Goal: Feedback & Contribution: Submit feedback/report problem

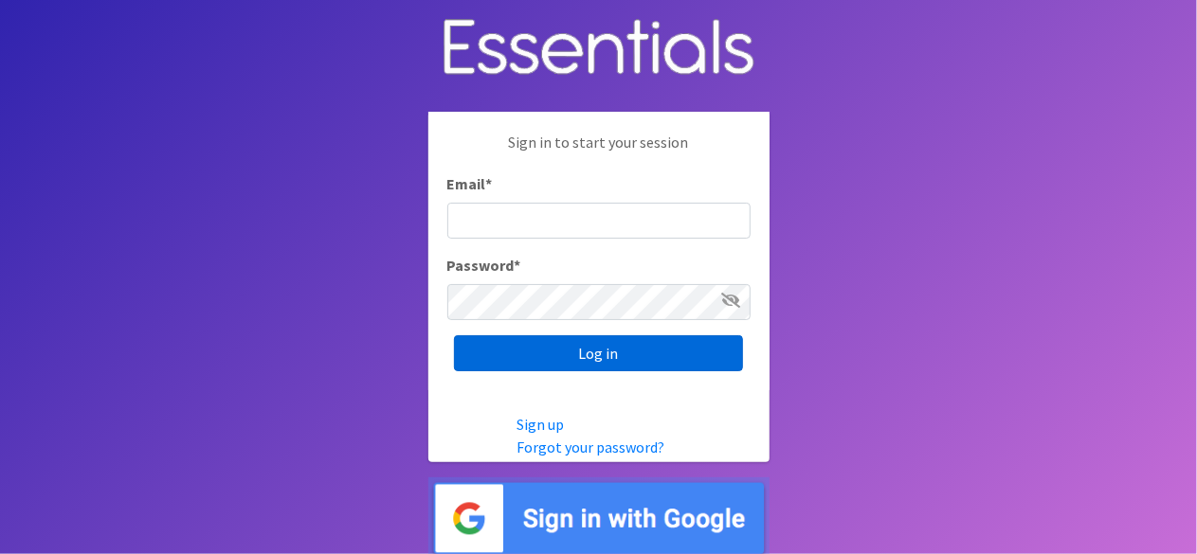
type input "lacey@familynetworknwa.com"
click at [676, 353] on input "Log in" at bounding box center [598, 353] width 289 height 36
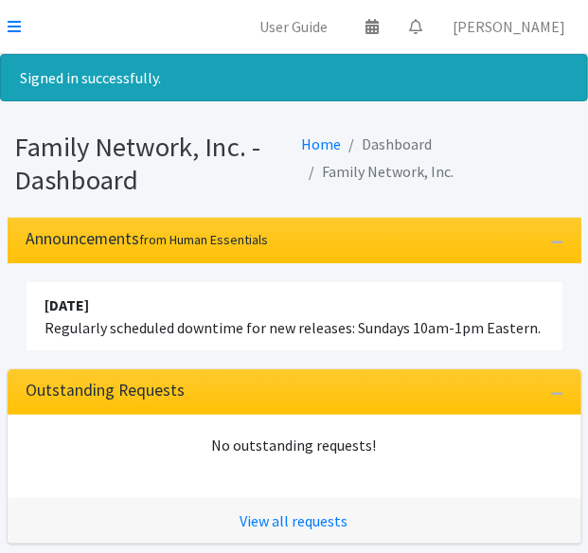
click at [11, 20] on icon at bounding box center [14, 26] width 13 height 15
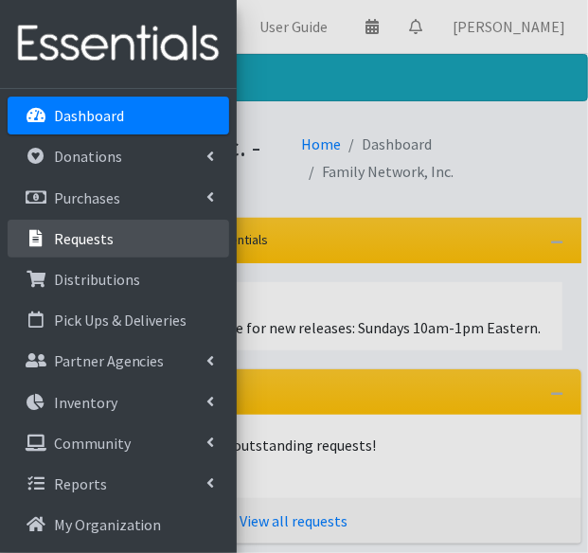
click at [135, 249] on link "Requests" at bounding box center [119, 239] width 222 height 38
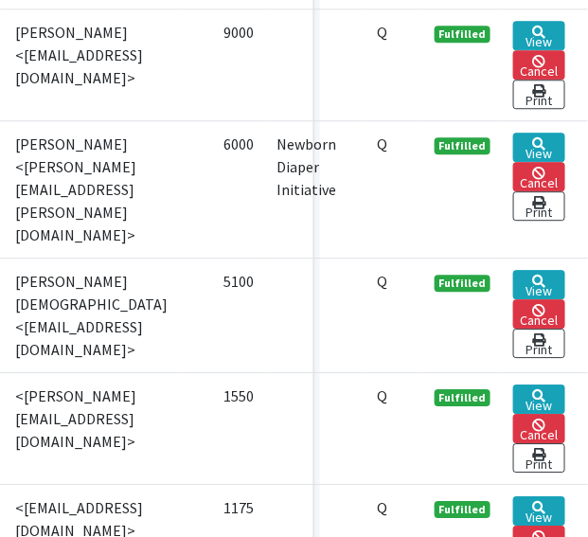
scroll to position [4738, 325]
click at [523, 385] on link "View" at bounding box center [540, 399] width 52 height 29
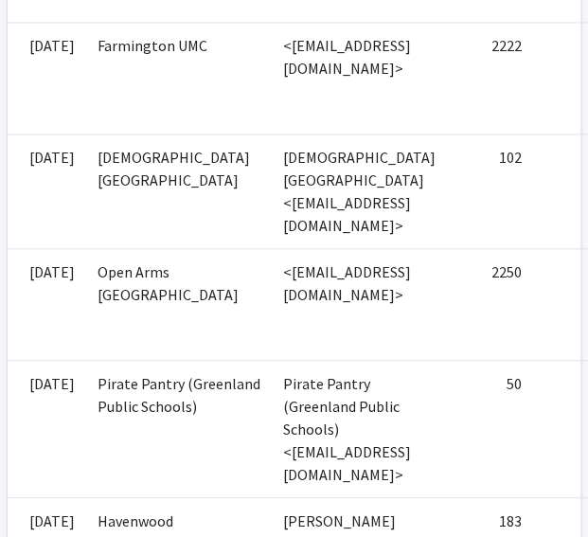
scroll to position [1042, 0]
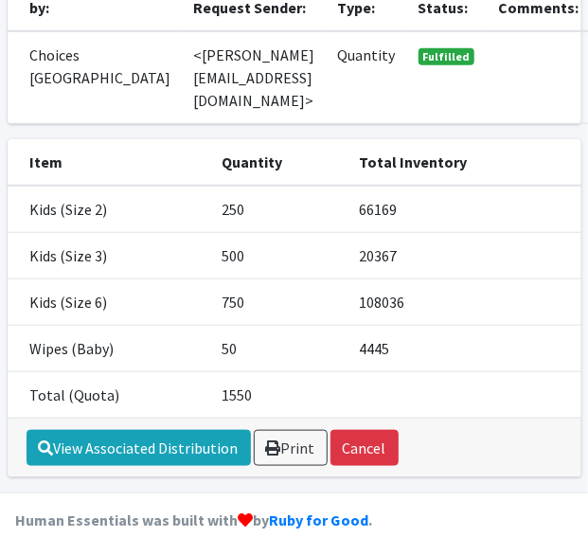
scroll to position [284, 0]
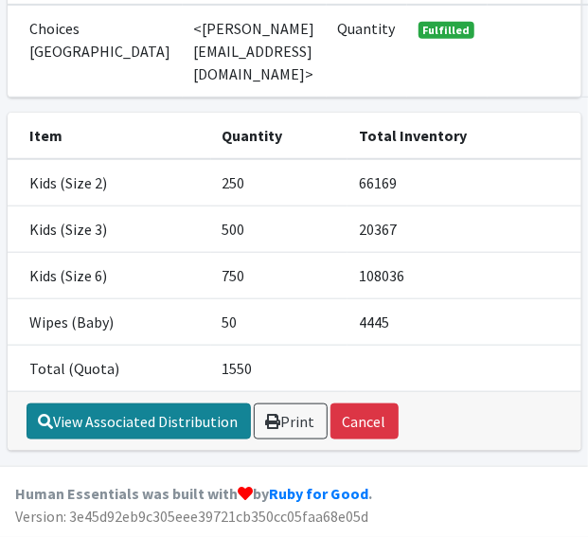
click at [136, 437] on link "View Associated Distribution" at bounding box center [139, 422] width 225 height 36
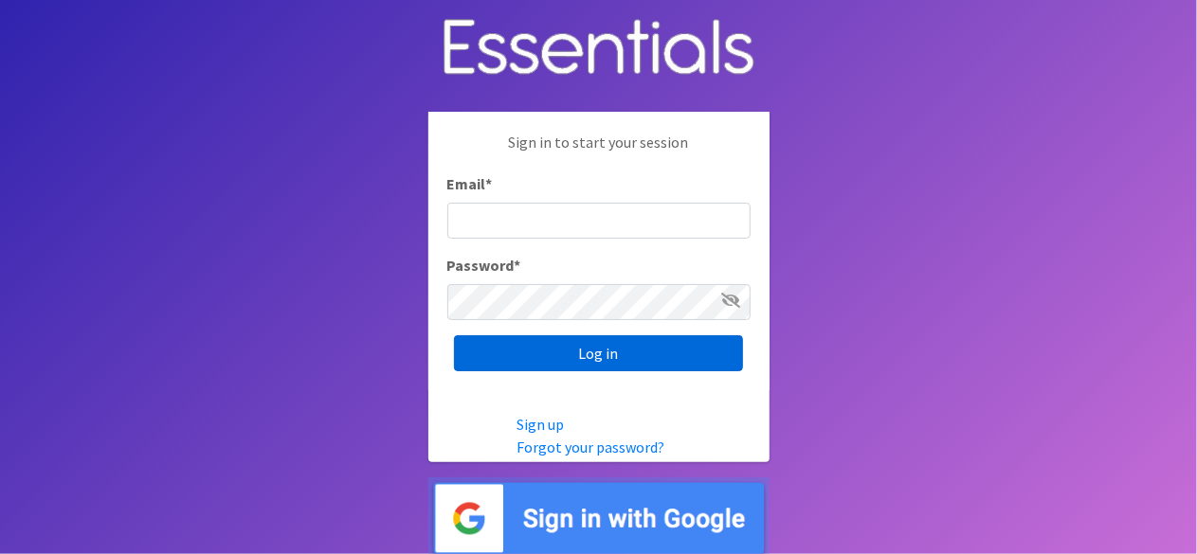
type input "lacey@familynetworknwa.com"
click at [582, 337] on input "Log in" at bounding box center [598, 353] width 289 height 36
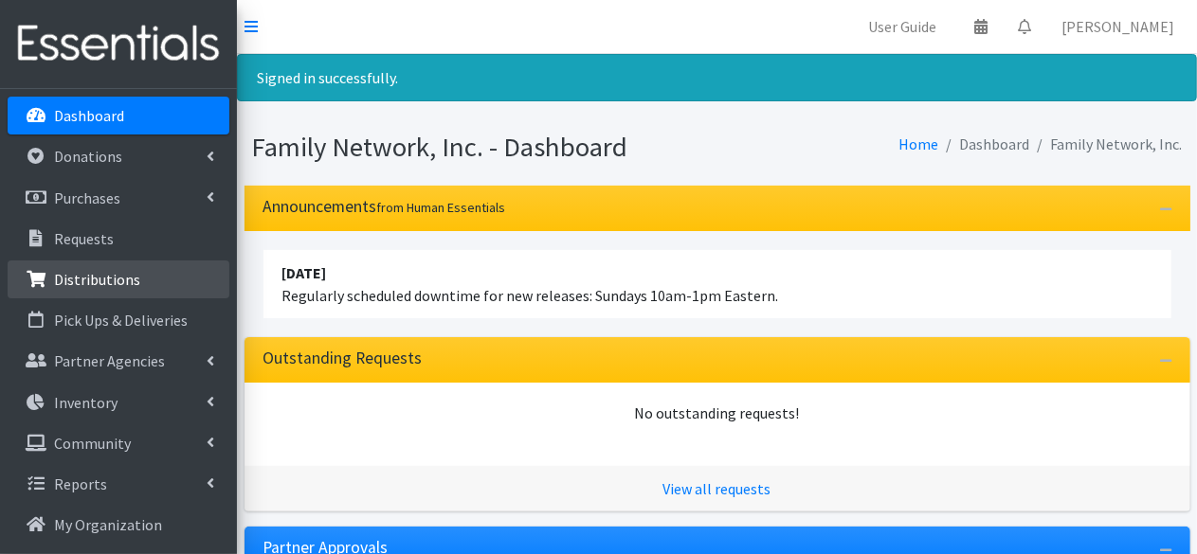
click at [98, 281] on p "Distributions" at bounding box center [97, 279] width 86 height 19
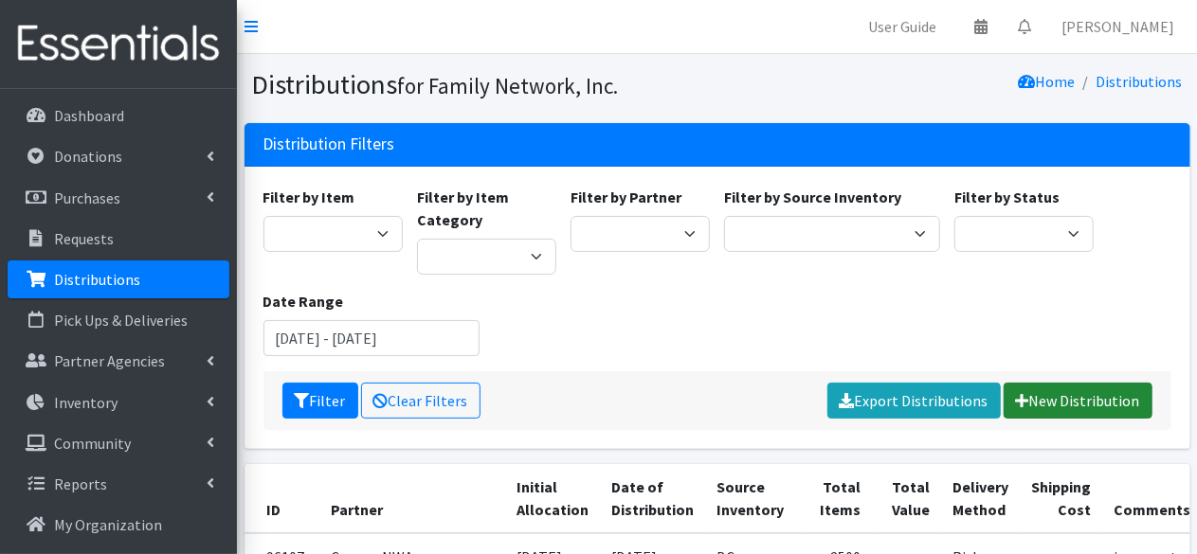
click at [1052, 407] on link "New Distribution" at bounding box center [1077, 401] width 149 height 36
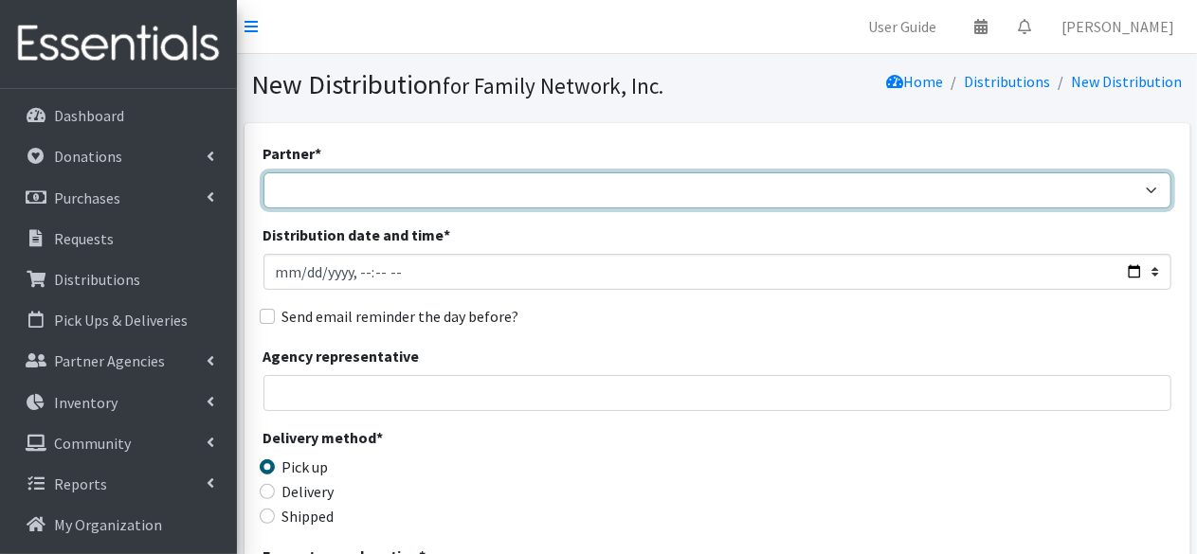
click at [419, 200] on select "2nd Street Pantry Missions [US_STATE] Coalition of Marshallese Bread of Life Ca…" at bounding box center [717, 190] width 908 height 36
select select "1337"
click at [263, 172] on select "2nd Street Pantry Missions Arkansas Coalition of Marshallese Bread of Life Cano…" at bounding box center [717, 190] width 908 height 36
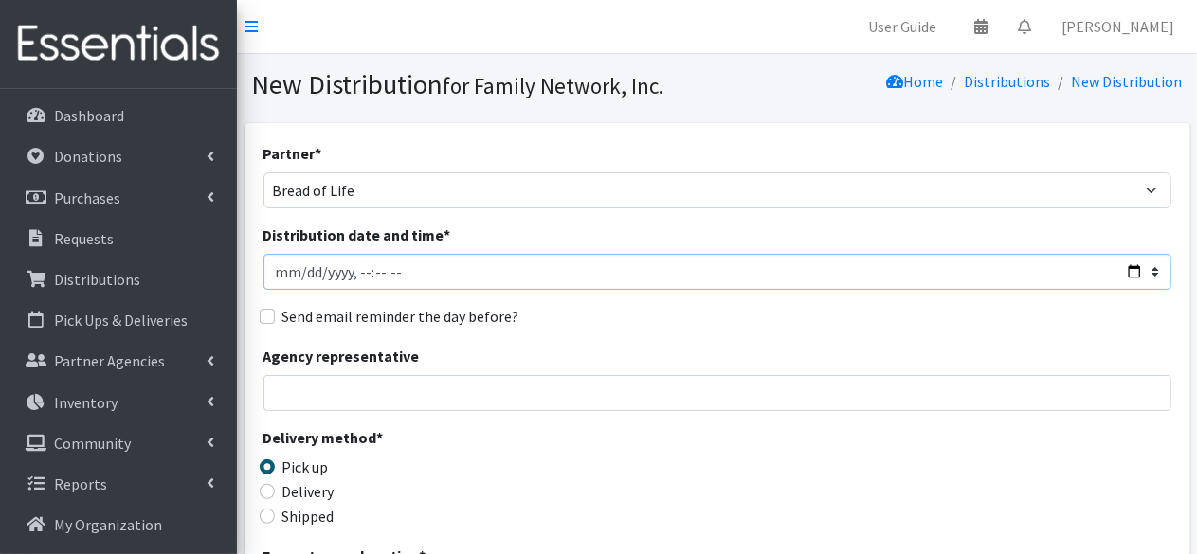
click at [1128, 272] on input "Distribution date and time *" at bounding box center [717, 272] width 908 height 36
type input "2025-09-25T15:00"
click at [666, 225] on div "Distribution date and time *" at bounding box center [717, 257] width 908 height 66
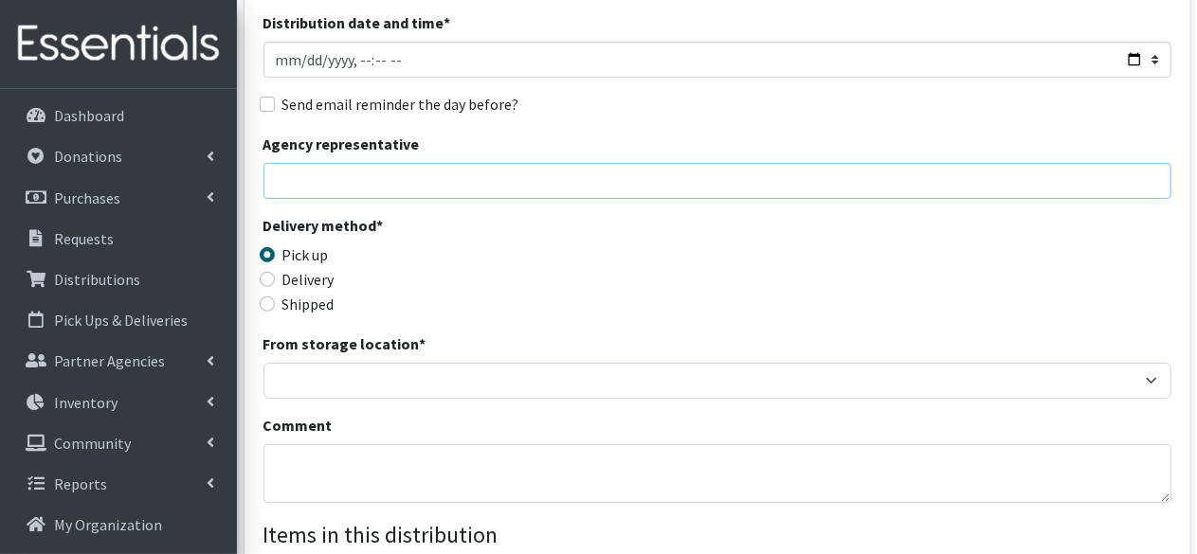
click at [322, 177] on input "Agency representative" at bounding box center [717, 181] width 908 height 36
click at [680, 270] on div "Delivery method * Pick up Delivery Shipped Shipping cost" at bounding box center [717, 273] width 908 height 118
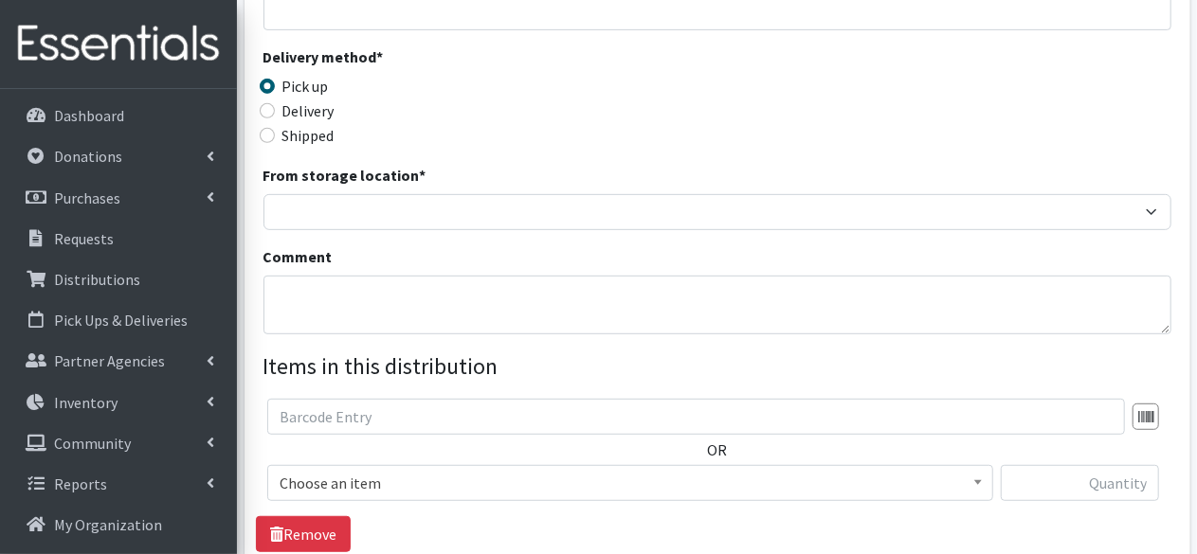
scroll to position [383, 0]
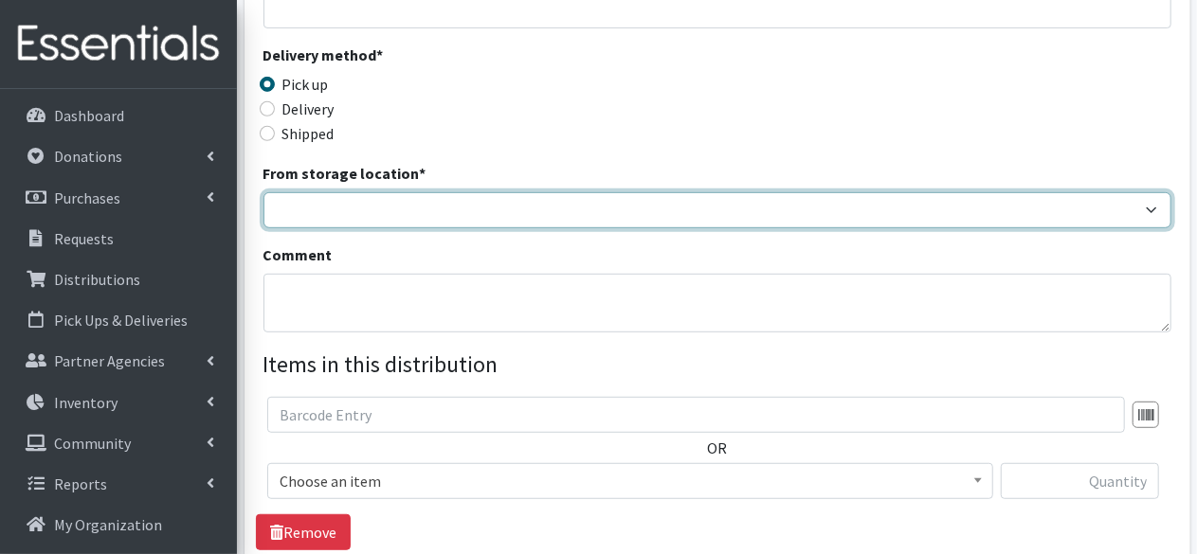
click at [489, 207] on select "DC Warehouse" at bounding box center [717, 210] width 908 height 36
select select "421"
click at [263, 192] on select "DC Warehouse" at bounding box center [717, 210] width 908 height 36
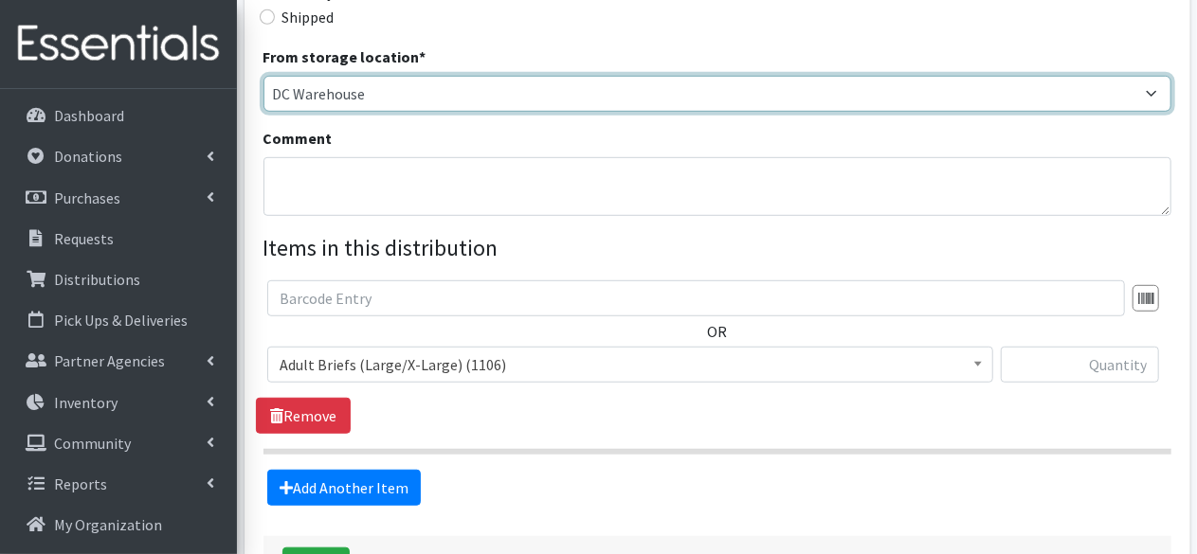
scroll to position [502, 0]
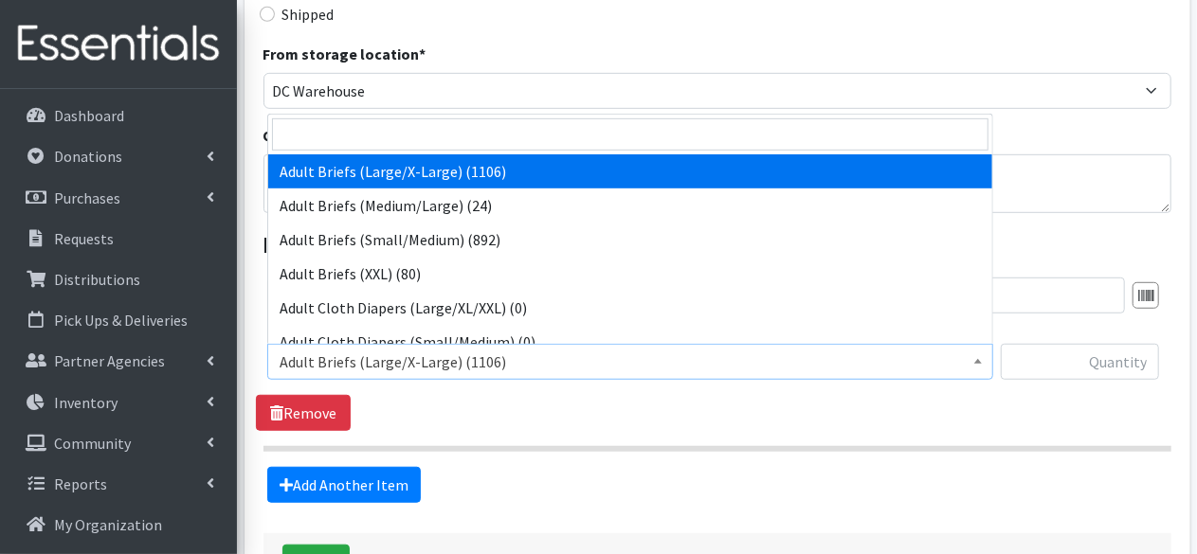
click at [393, 371] on span "Adult Briefs (Large/X-Large) (1106)" at bounding box center [630, 362] width 701 height 27
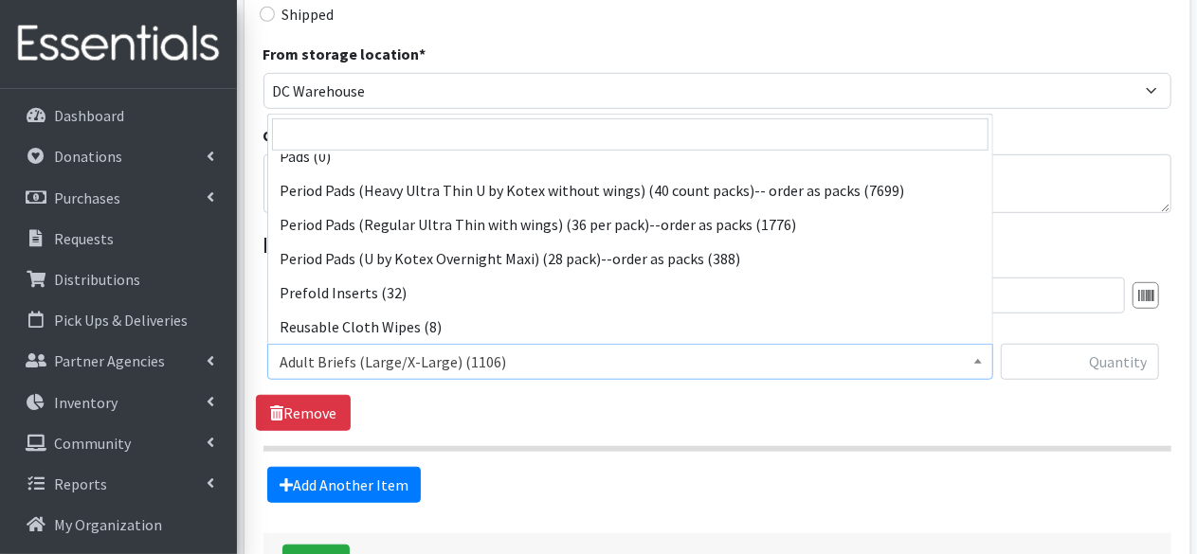
scroll to position [1665, 0]
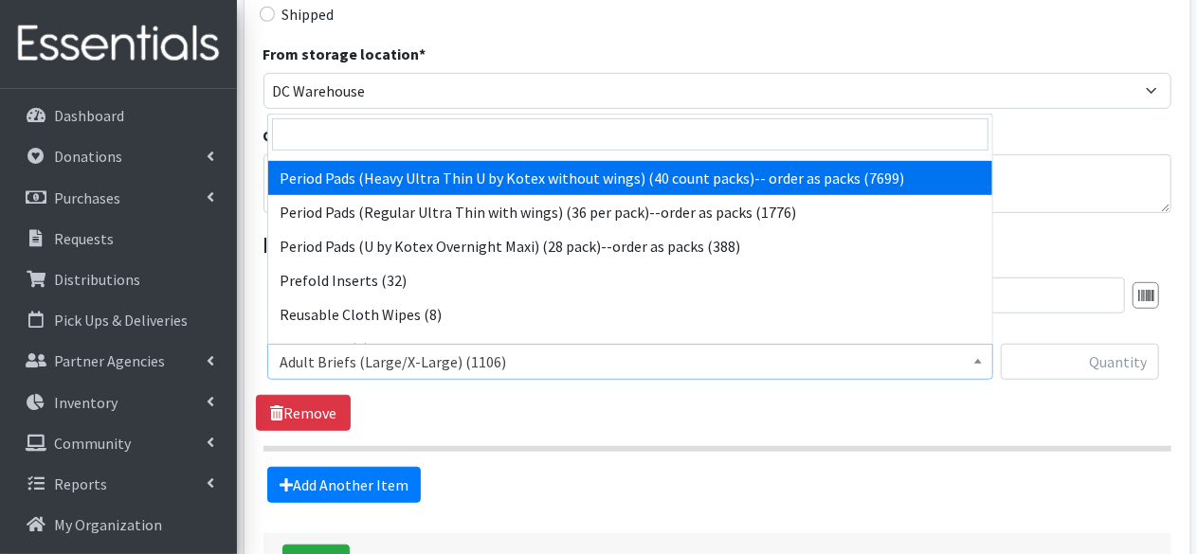
select select "15032"
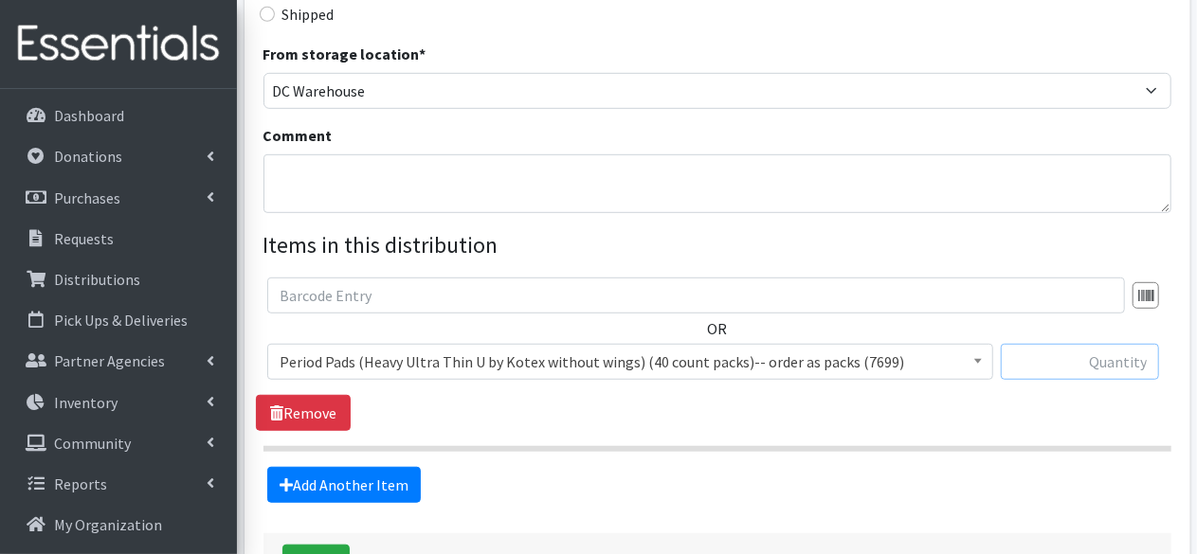
click at [1123, 368] on input "text" at bounding box center [1080, 362] width 158 height 36
type input "900"
click at [934, 410] on div "OR Adult Briefs (Large/X-Large) (1106) Adult Briefs (Medium/Large) (24) Adult B…" at bounding box center [717, 355] width 922 height 154
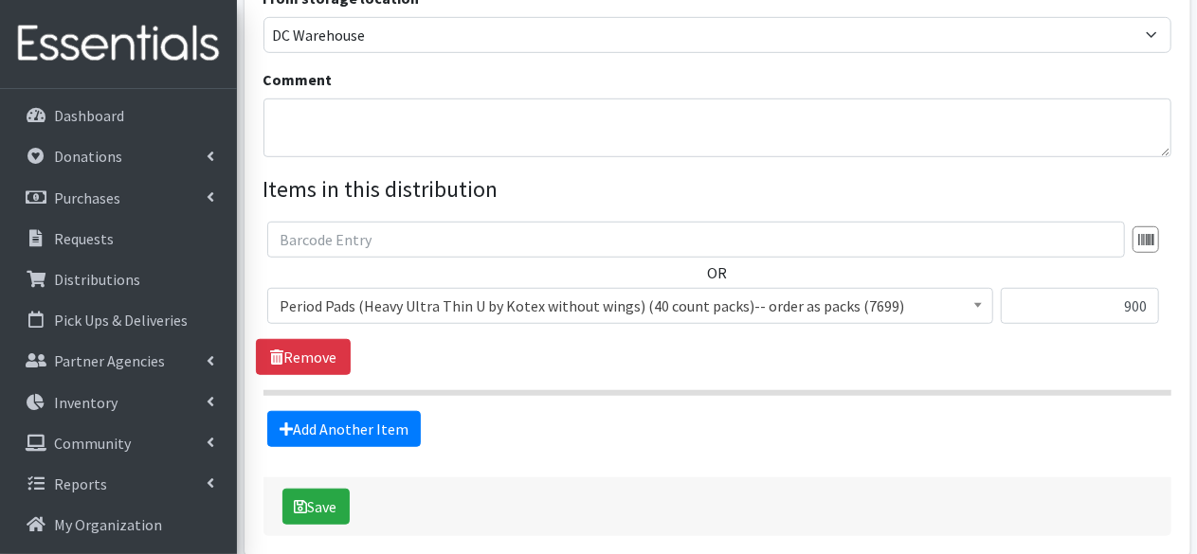
scroll to position [559, 0]
click at [371, 142] on textarea "Comment" at bounding box center [717, 127] width 908 height 59
type textarea "9"
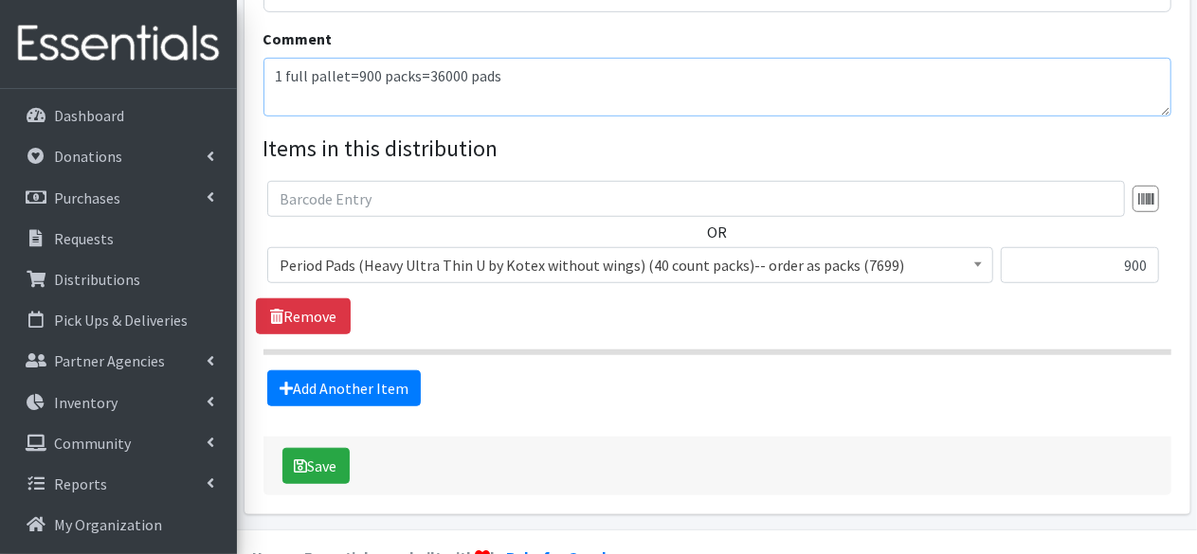
scroll to position [598, 0]
type textarea "1 full pallet=900 packs=36000 pads"
click at [337, 464] on button "Save" at bounding box center [315, 467] width 67 height 36
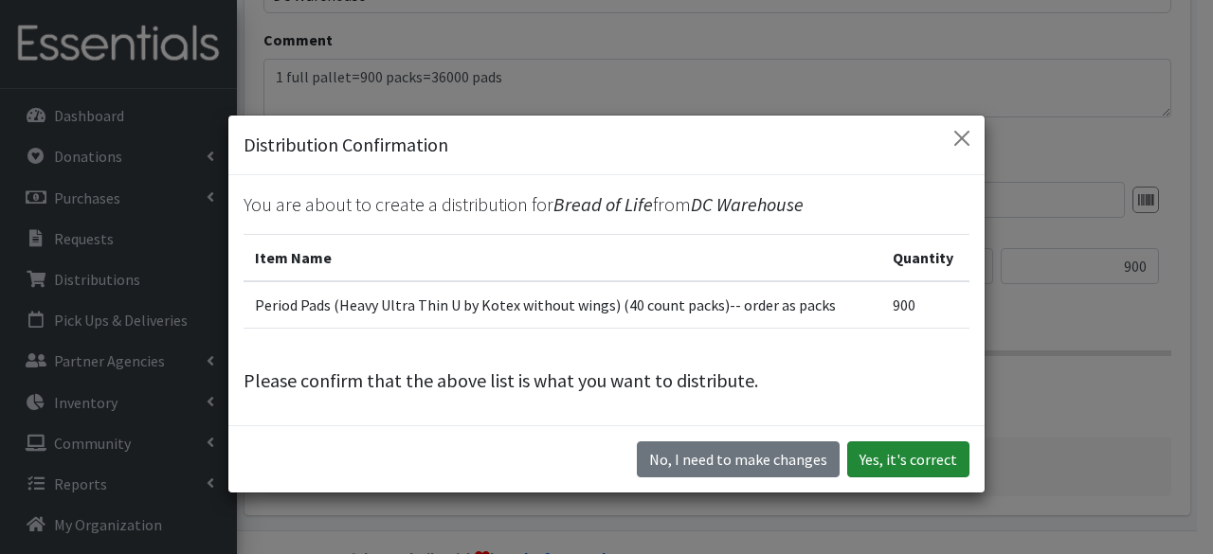
click at [928, 469] on button "Yes, it's correct" at bounding box center [908, 460] width 122 height 36
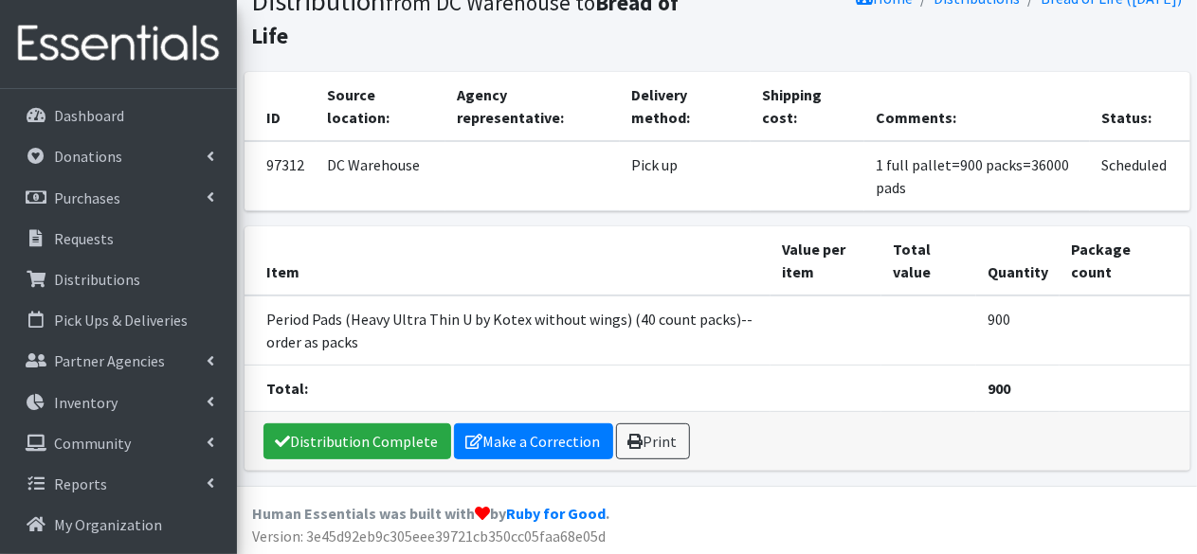
scroll to position [146, 0]
click at [347, 428] on link "Distribution Complete" at bounding box center [357, 442] width 188 height 36
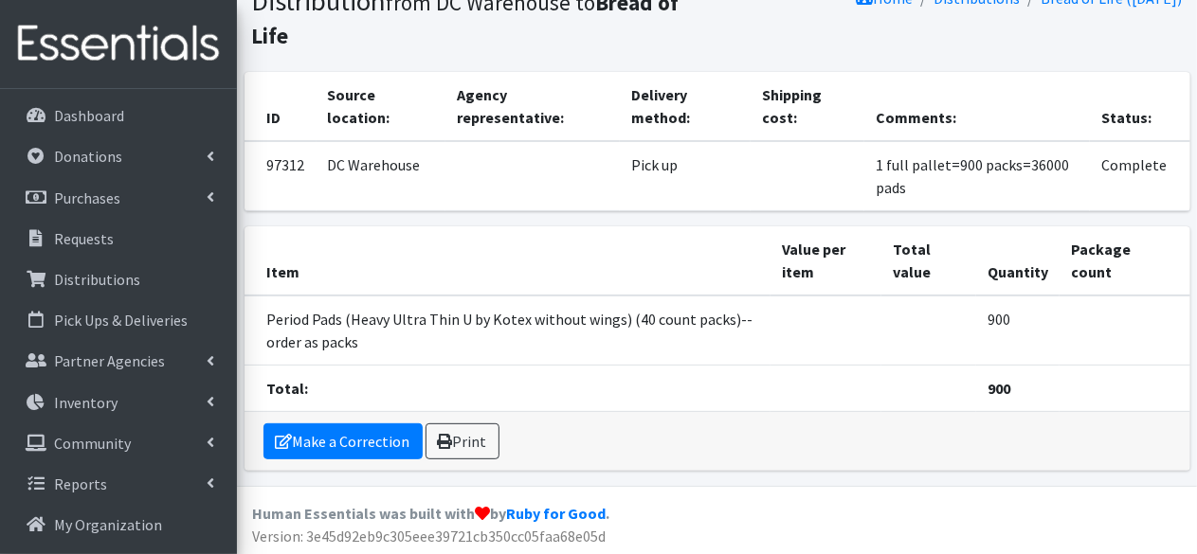
scroll to position [0, 0]
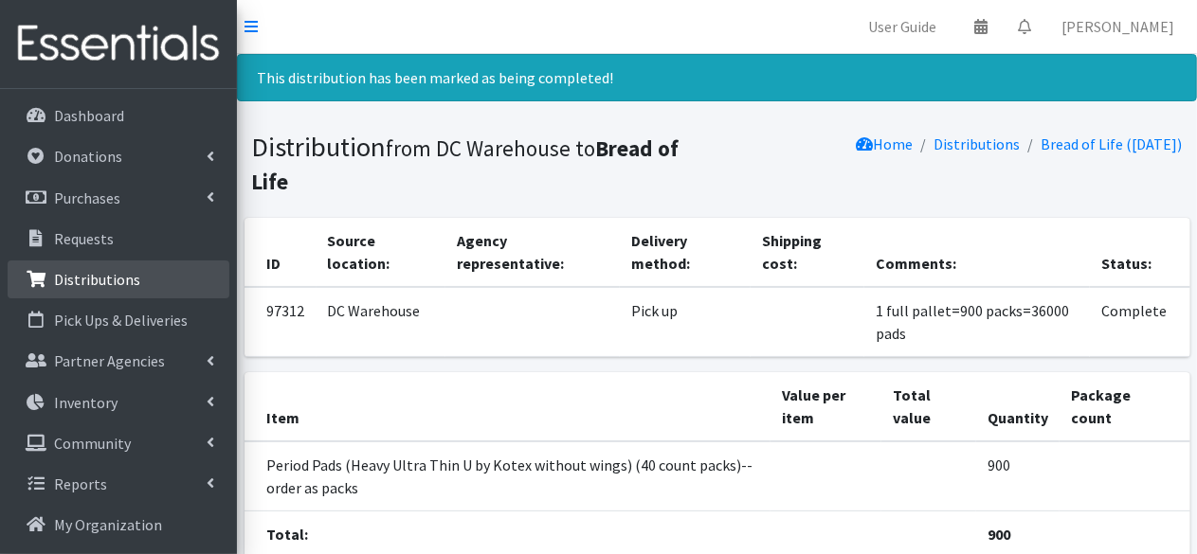
click at [123, 280] on p "Distributions" at bounding box center [97, 279] width 86 height 19
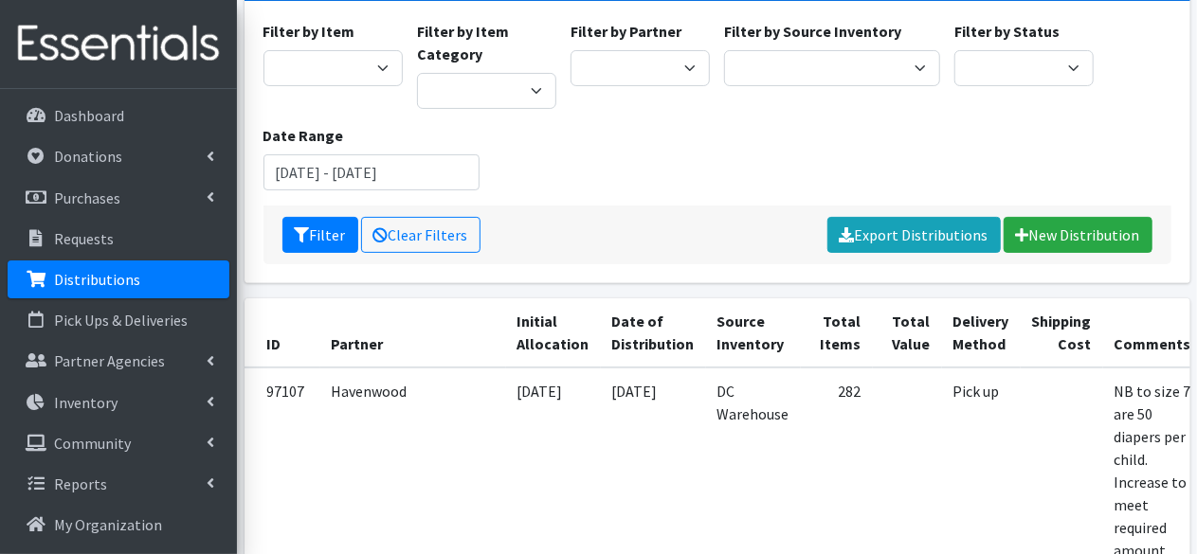
scroll to position [165, 0]
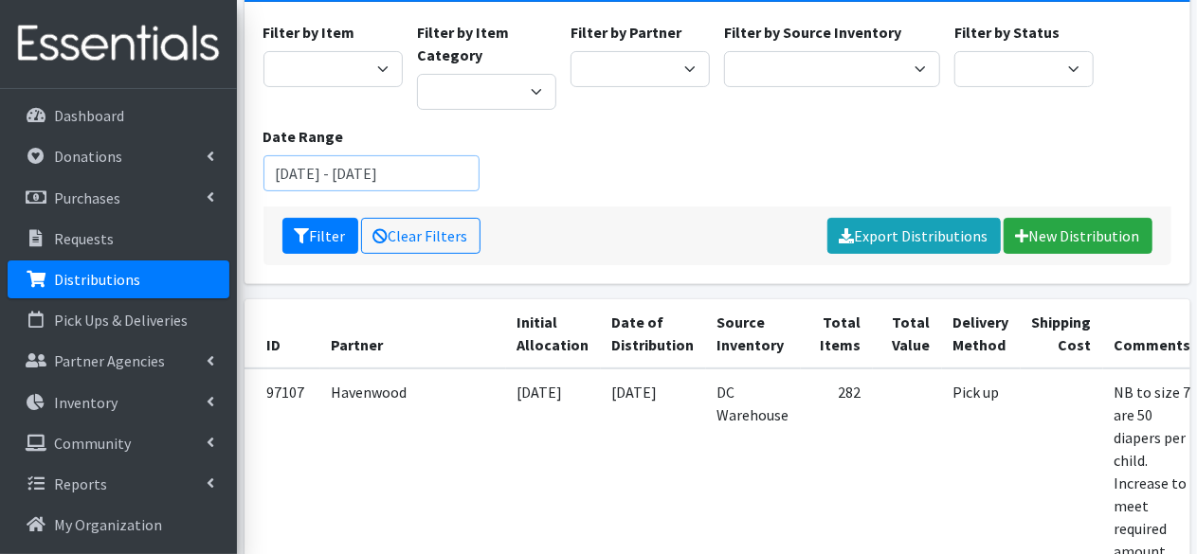
click at [408, 177] on input "July 27, 2025 - October 27, 2025" at bounding box center [371, 173] width 216 height 36
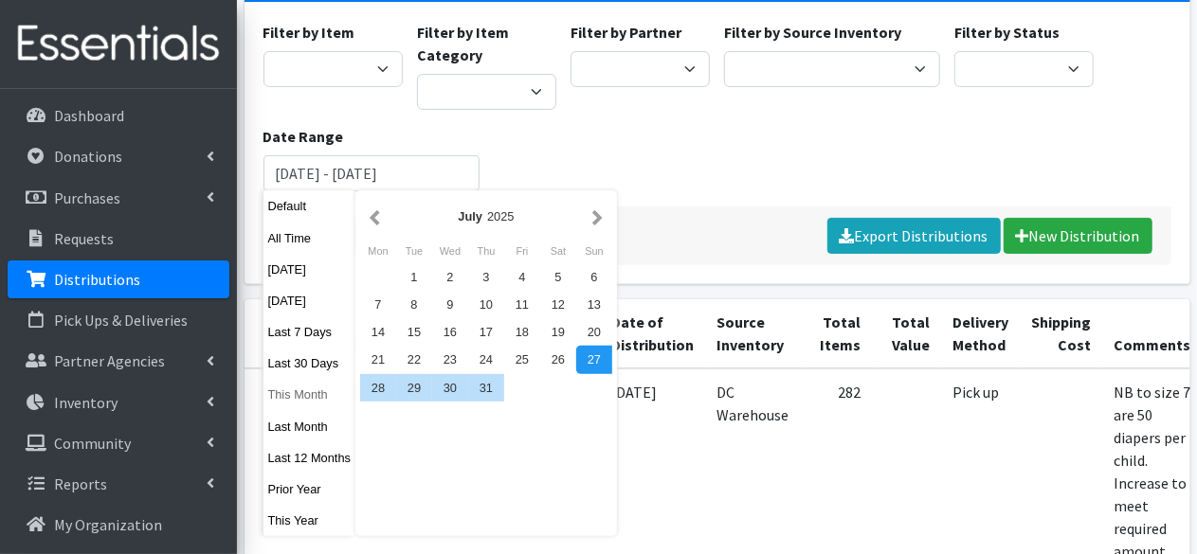
click at [304, 396] on button "This Month" at bounding box center [309, 394] width 93 height 27
type input "September 1, 2025 - September 30, 2025"
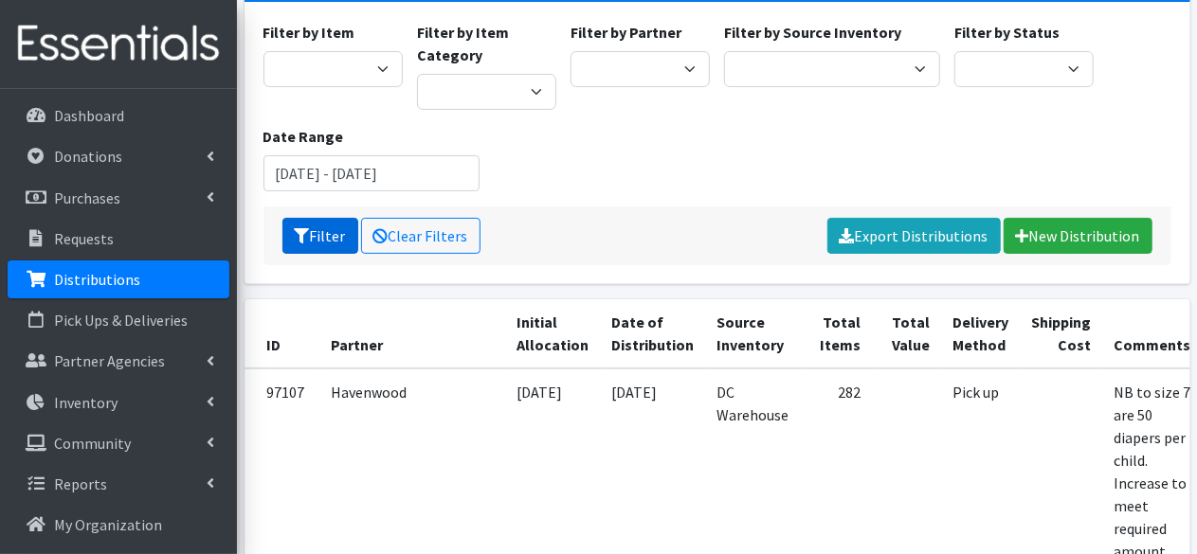
click at [334, 228] on button "Filter" at bounding box center [320, 236] width 76 height 36
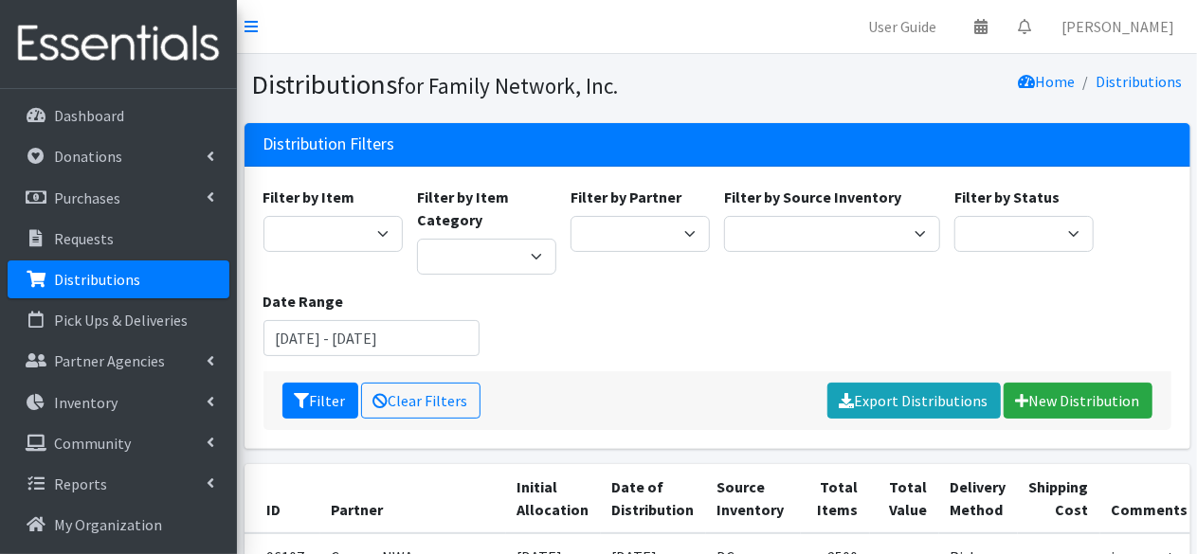
click at [553, 359] on div "Filter by Item Adult Briefs (Large/X-Large) Adult Briefs (Medium/Large) Adult B…" at bounding box center [717, 279] width 922 height 186
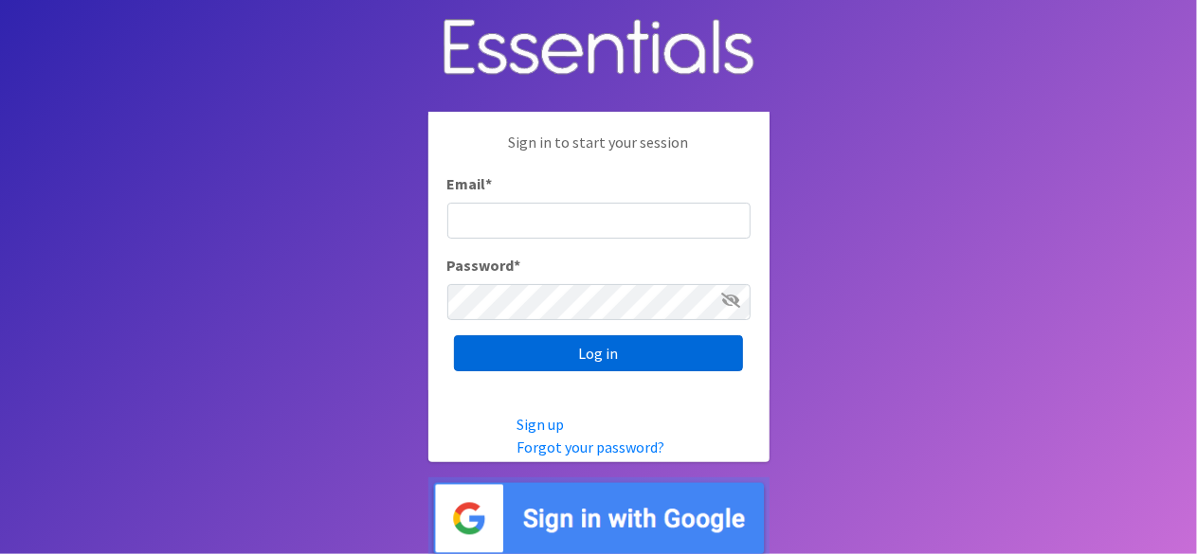
type input "[EMAIL_ADDRESS][DOMAIN_NAME]"
click at [608, 348] on input "Log in" at bounding box center [598, 353] width 289 height 36
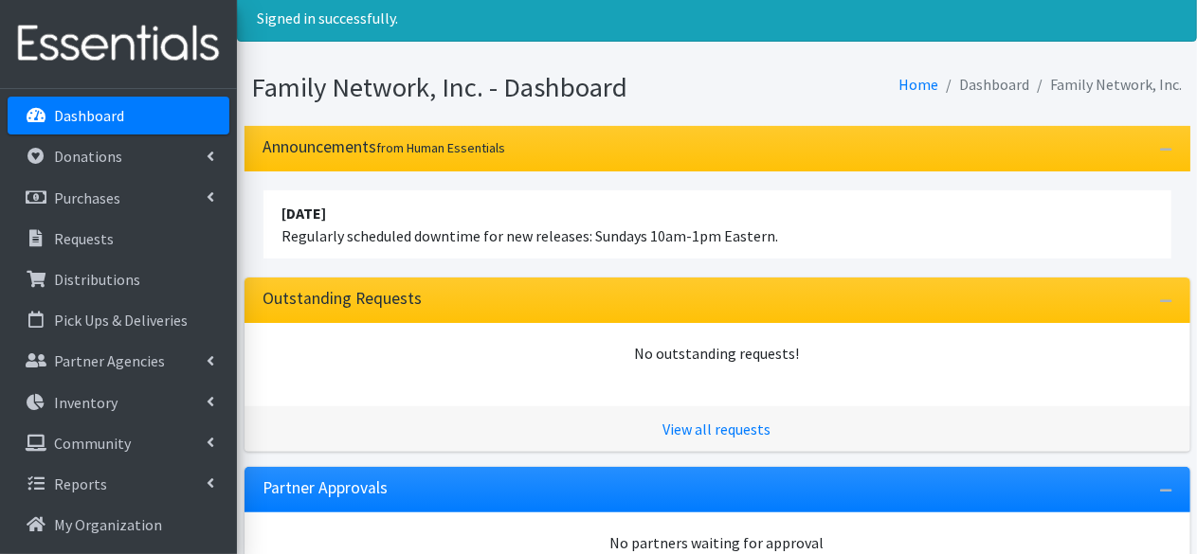
scroll to position [61, 0]
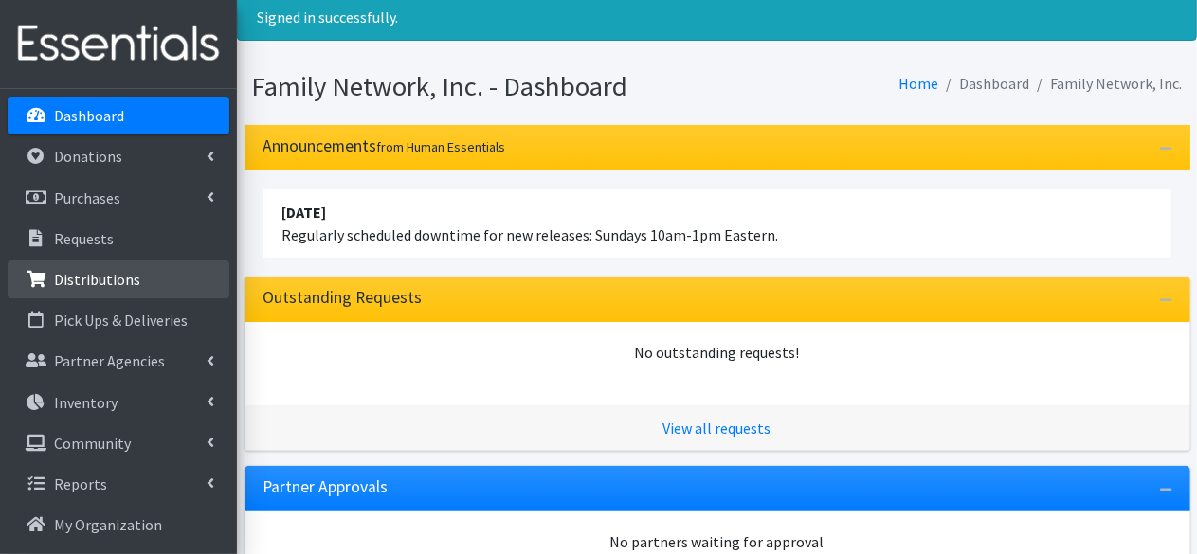
click at [118, 280] on p "Distributions" at bounding box center [97, 279] width 86 height 19
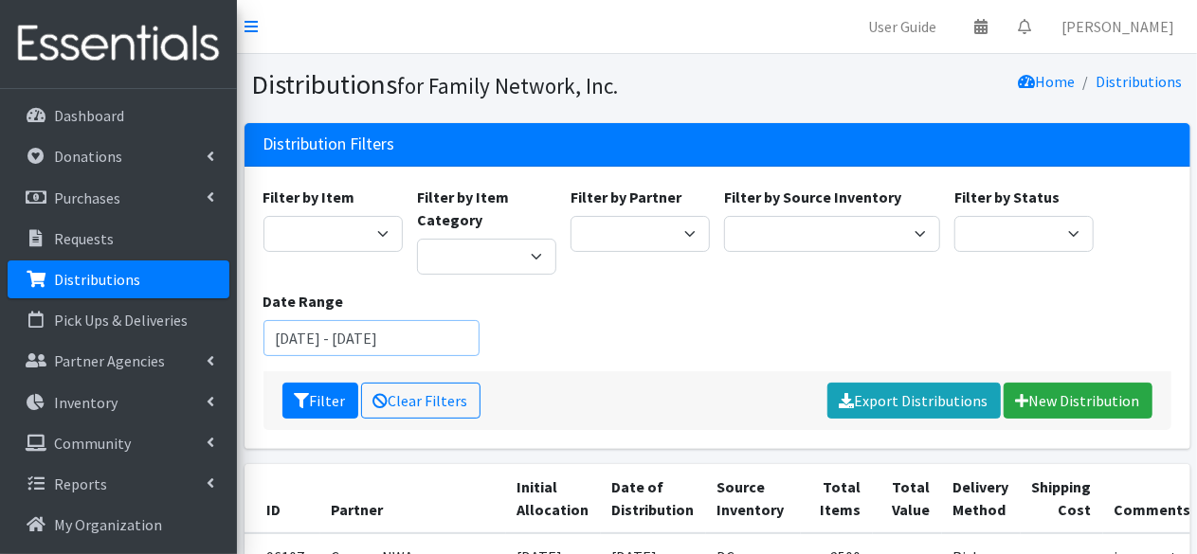
click at [301, 340] on input "[DATE] - [DATE]" at bounding box center [371, 338] width 216 height 36
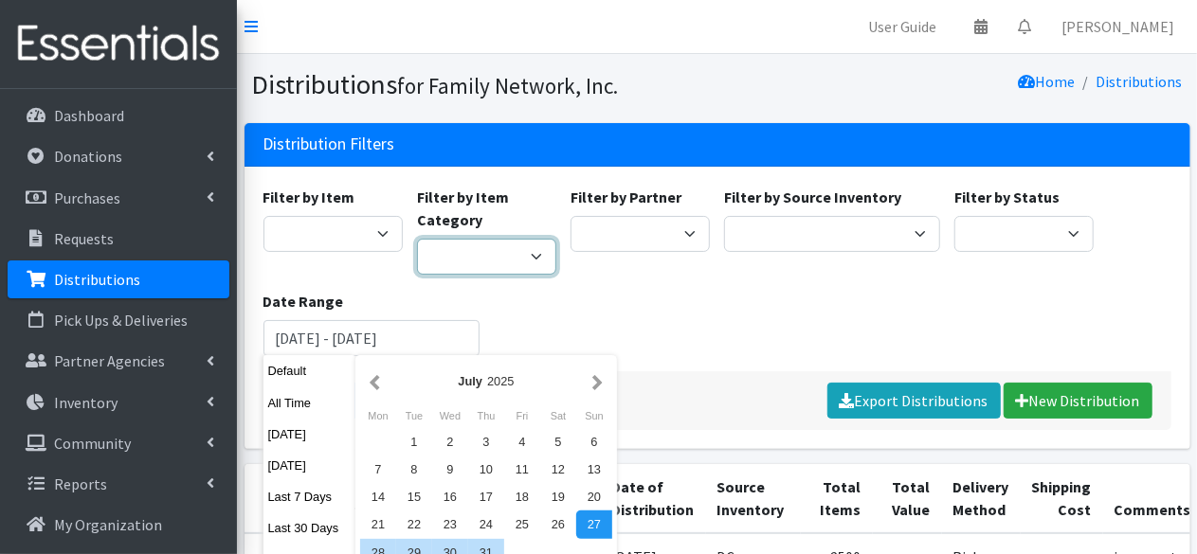
click at [423, 249] on select "Formula Disposable Diapers/Wipes Cloth Diapers & Accessories Period Supplies" at bounding box center [486, 257] width 139 height 36
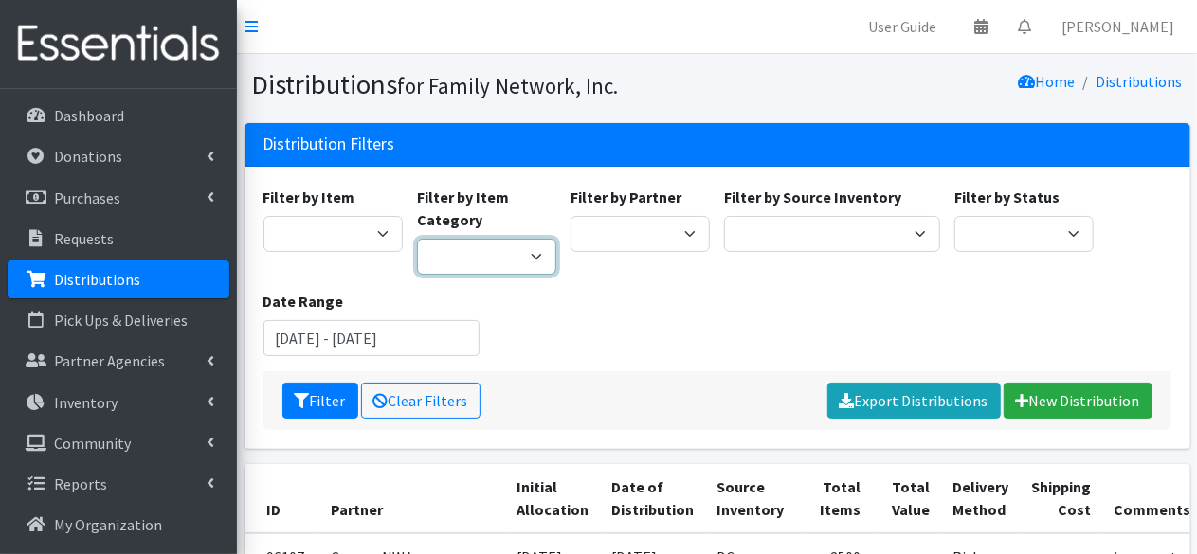
select select "448"
click at [417, 239] on select "Formula Disposable Diapers/Wipes Cloth Diapers & Accessories Period Supplies" at bounding box center [486, 257] width 139 height 36
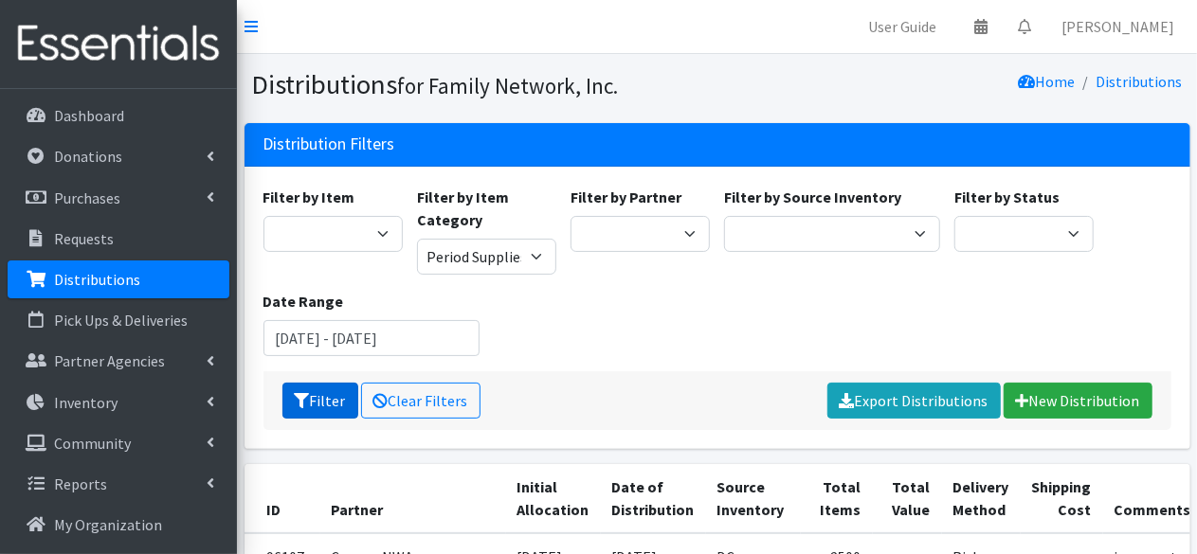
click at [288, 406] on button "Filter" at bounding box center [320, 401] width 76 height 36
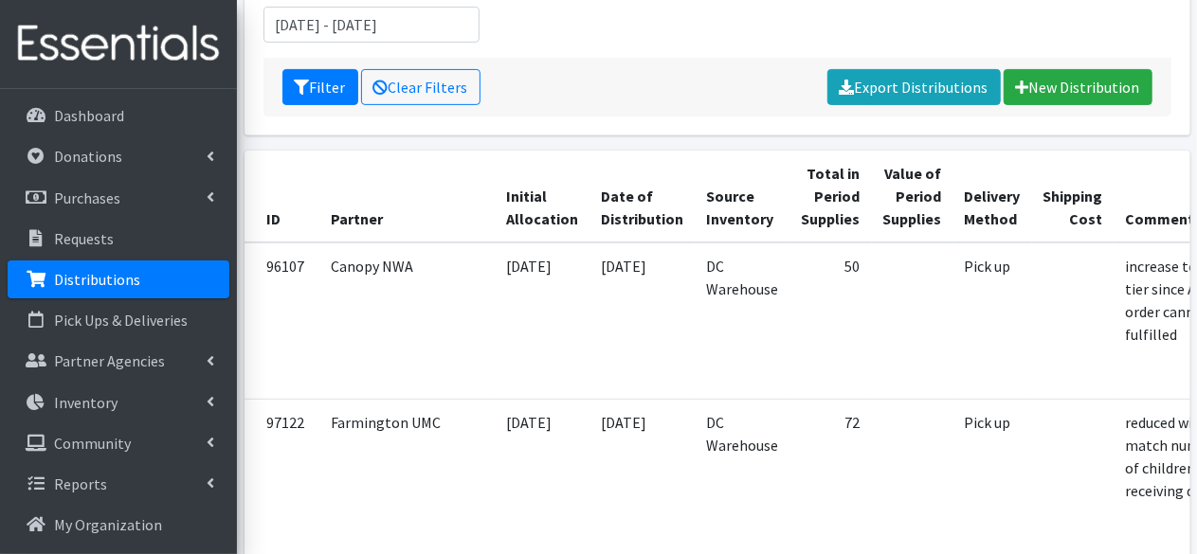
scroll to position [315, 0]
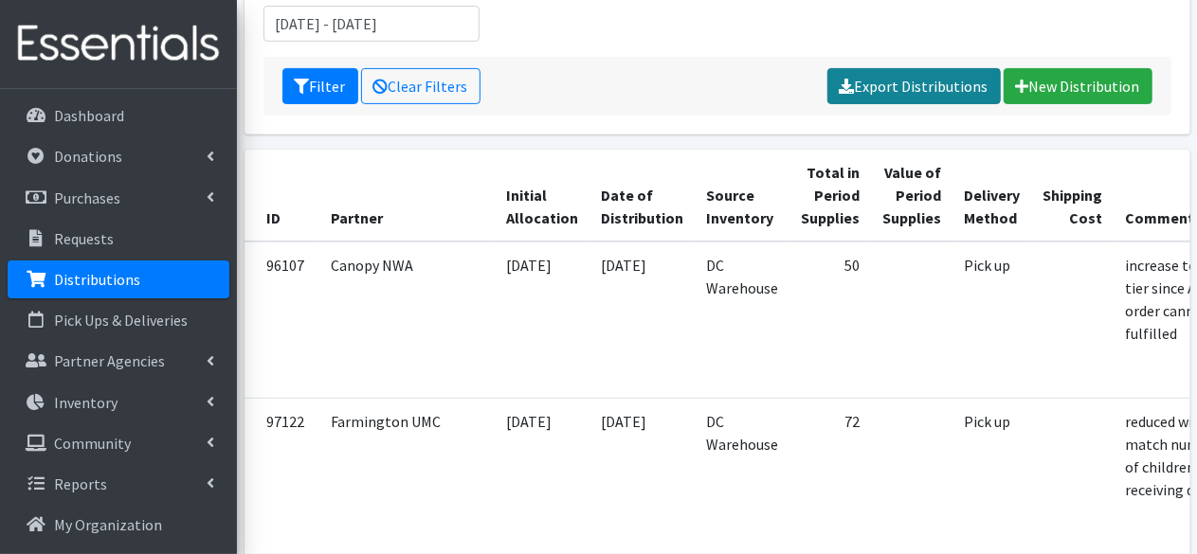
click at [955, 93] on link "Export Distributions" at bounding box center [913, 86] width 173 height 36
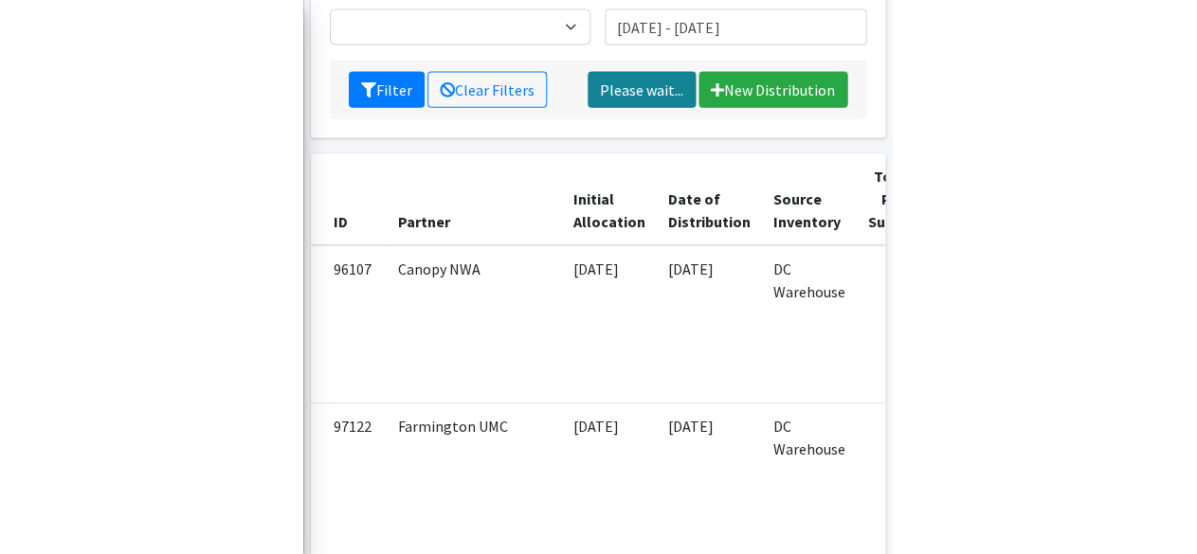
scroll to position [370, 0]
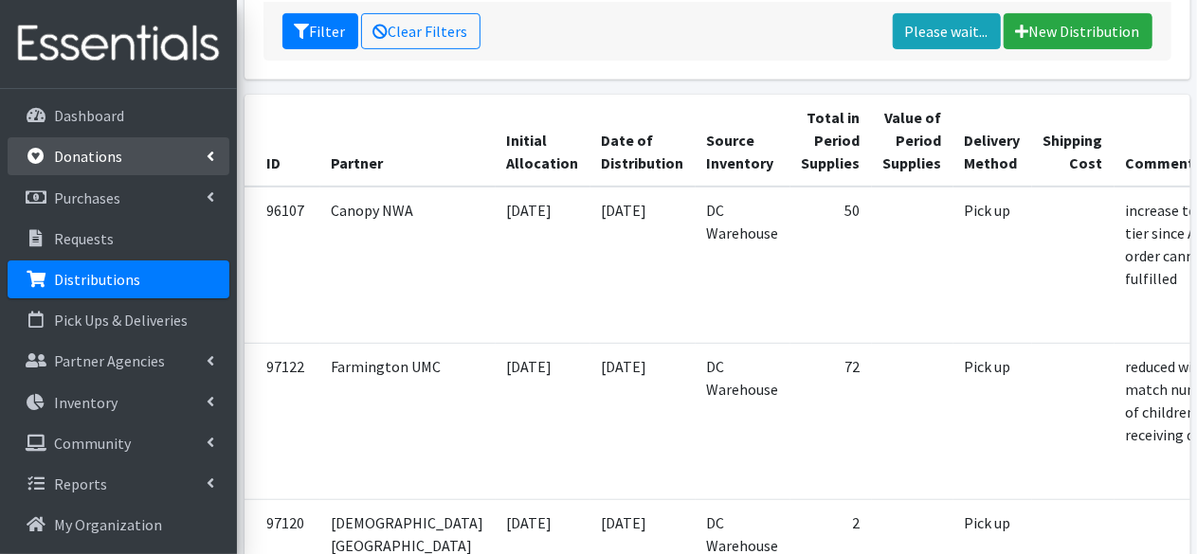
click at [106, 153] on p "Donations" at bounding box center [88, 156] width 68 height 19
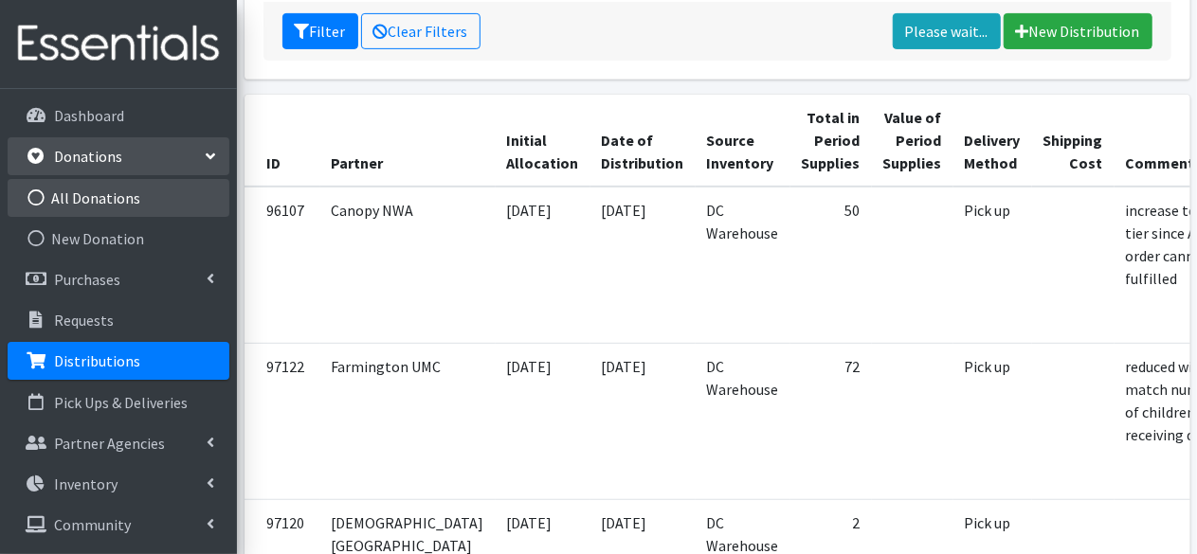
click at [89, 199] on link "All Donations" at bounding box center [119, 198] width 222 height 38
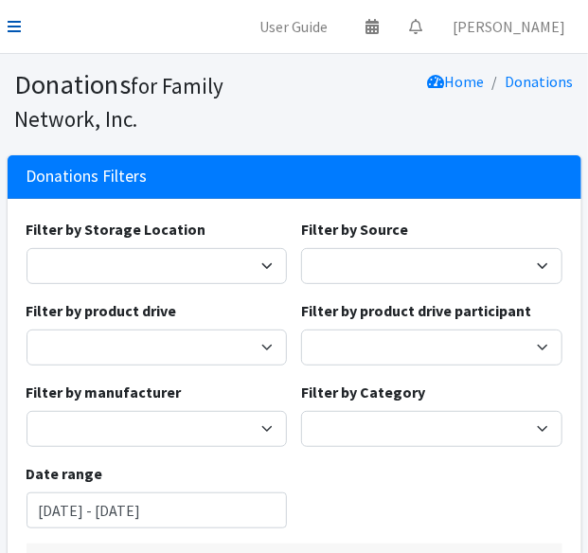
click at [12, 29] on icon at bounding box center [14, 26] width 13 height 15
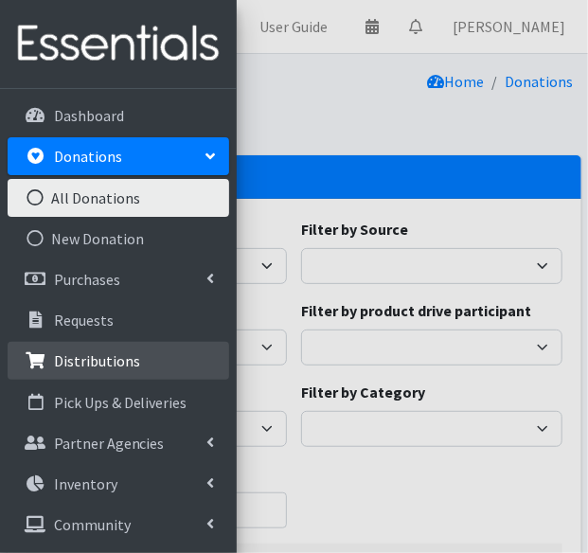
click at [99, 360] on p "Distributions" at bounding box center [97, 361] width 86 height 19
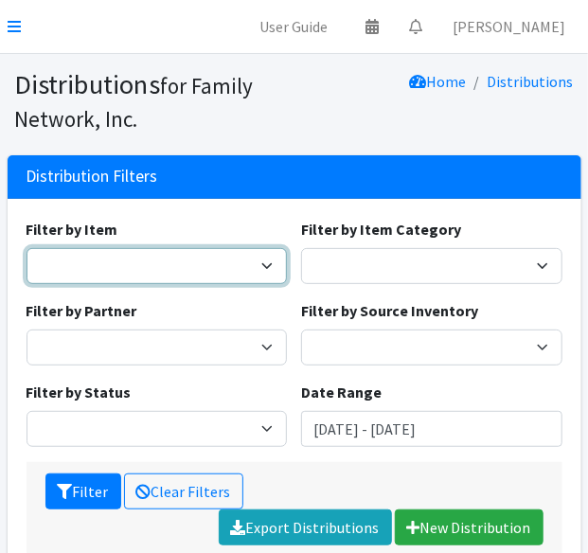
click at [133, 275] on select "Adult Briefs (Large/X-Large) Adult Briefs (Medium/Large) Adult Briefs (Small/Me…" at bounding box center [158, 266] width 262 height 36
select select "14675"
click at [27, 248] on select "Adult Briefs (Large/X-Large) Adult Briefs (Medium/Large) Adult Briefs (Small/Me…" at bounding box center [158, 266] width 262 height 36
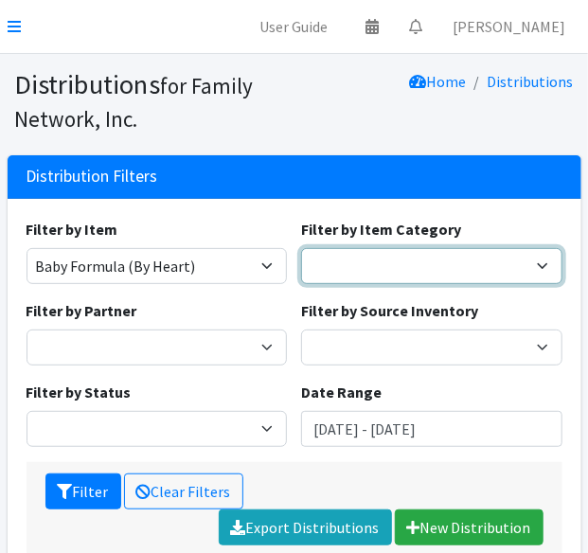
click at [334, 270] on select "Formula Disposable Diapers/Wipes Cloth Diapers & Accessories Period Supplies" at bounding box center [432, 266] width 262 height 36
select select "102"
click at [301, 248] on select "Formula Disposable Diapers/Wipes Cloth Diapers & Accessories Period Supplies" at bounding box center [432, 266] width 262 height 36
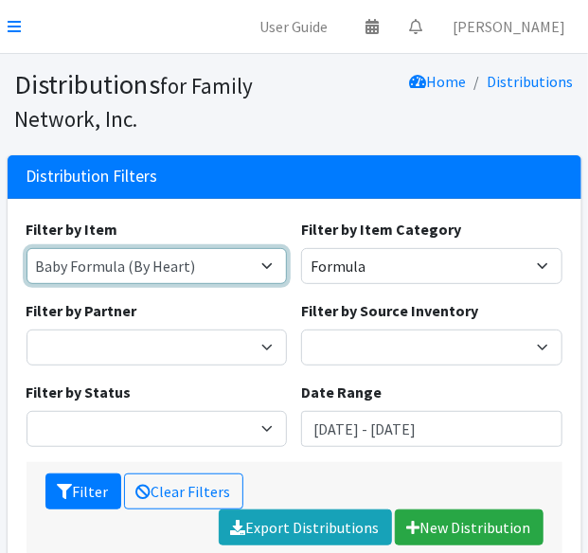
click at [267, 272] on select "Adult Briefs (Large/X-Large) Adult Briefs (Medium/Large) Adult Briefs (Small/Me…" at bounding box center [158, 266] width 262 height 36
select select
click at [27, 248] on select "Adult Briefs (Large/X-Large) Adult Briefs (Medium/Large) Adult Briefs (Small/Me…" at bounding box center [158, 266] width 262 height 36
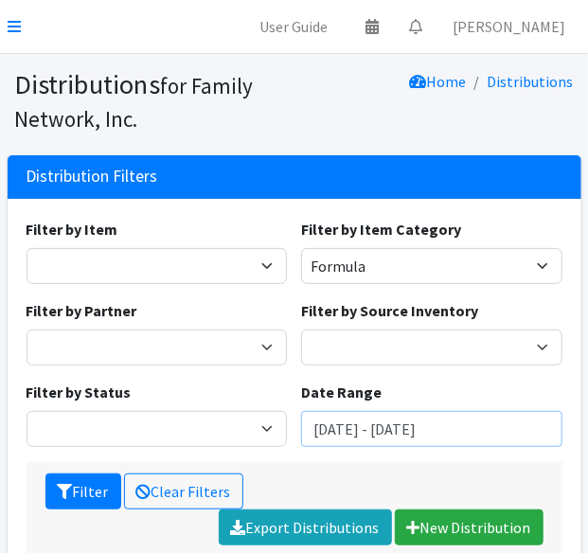
click at [390, 435] on input "July 27, 2025 - October 27, 2025" at bounding box center [432, 429] width 262 height 36
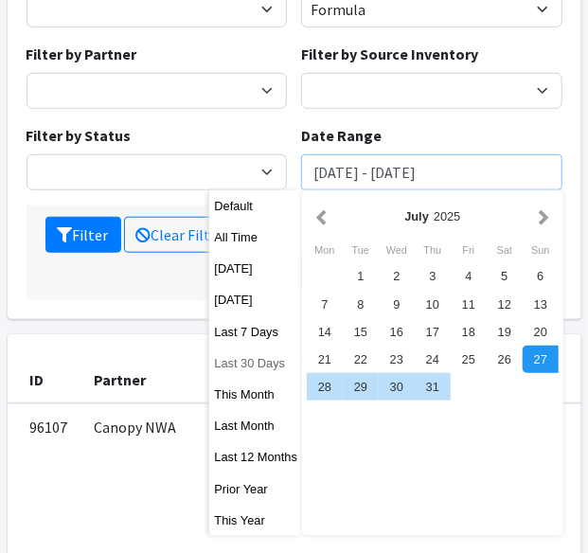
scroll to position [258, 0]
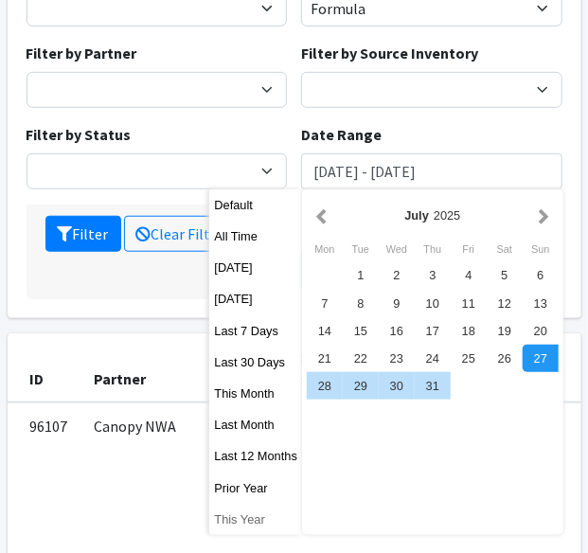
click at [231, 515] on button "This Year" at bounding box center [255, 519] width 93 height 27
type input "January 1, 2025 - December 31, 2025"
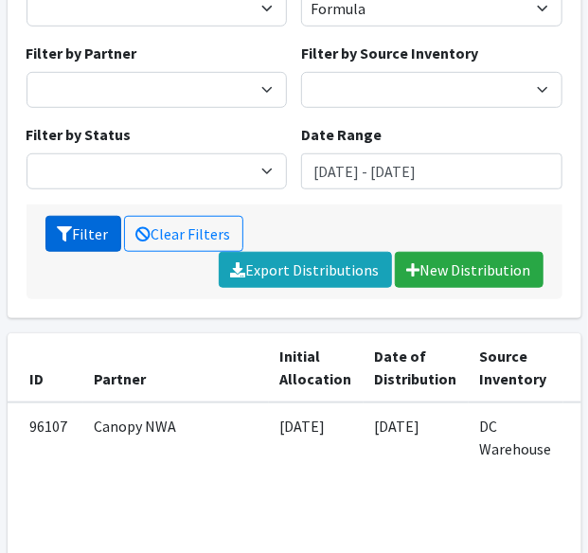
click at [76, 240] on button "Filter" at bounding box center [83, 234] width 76 height 36
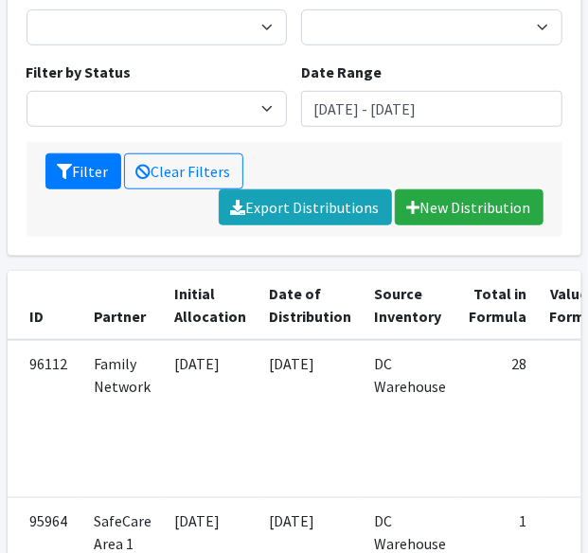
scroll to position [477, 0]
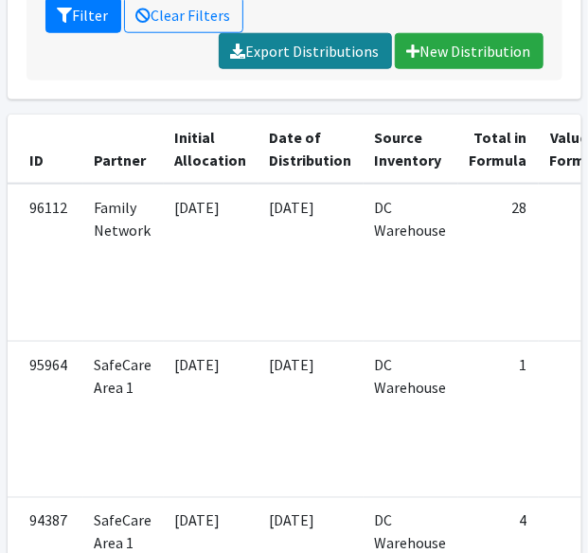
click at [279, 63] on link "Export Distributions" at bounding box center [305, 51] width 173 height 36
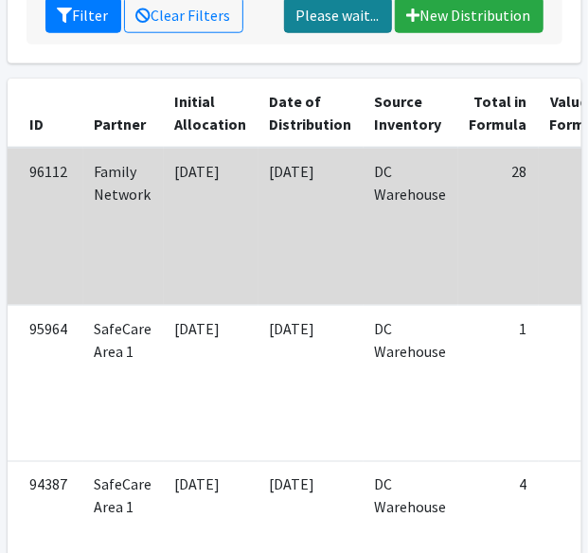
scroll to position [0, 0]
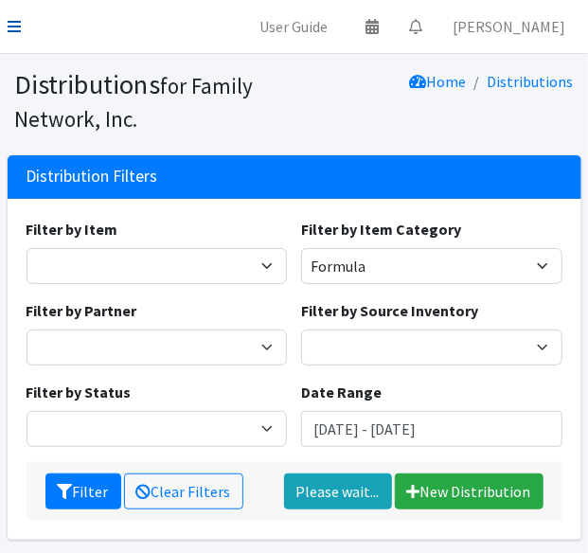
click at [17, 21] on icon at bounding box center [14, 26] width 13 height 15
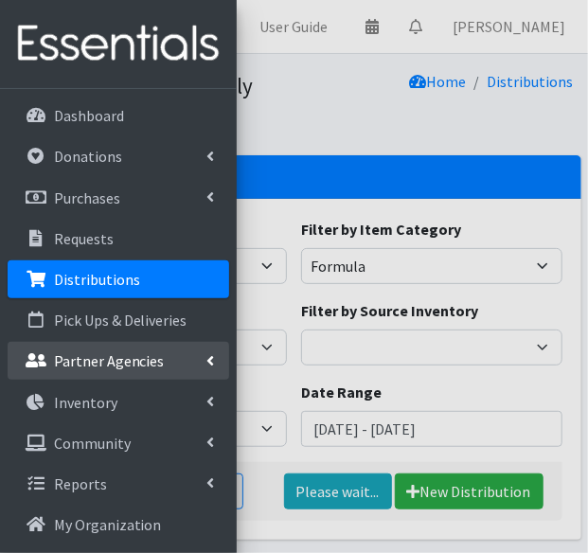
scroll to position [246, 0]
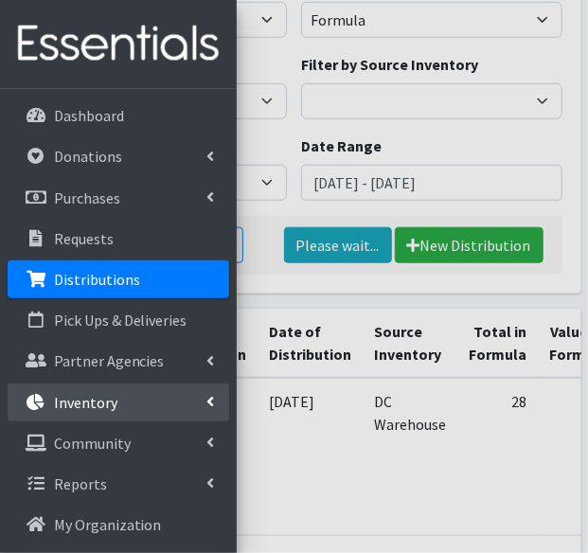
click at [76, 401] on p "Inventory" at bounding box center [85, 402] width 63 height 19
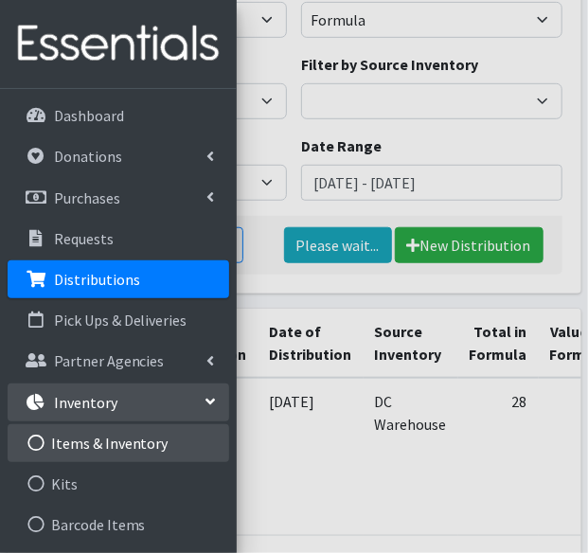
click at [66, 431] on link "Items & Inventory" at bounding box center [119, 444] width 222 height 38
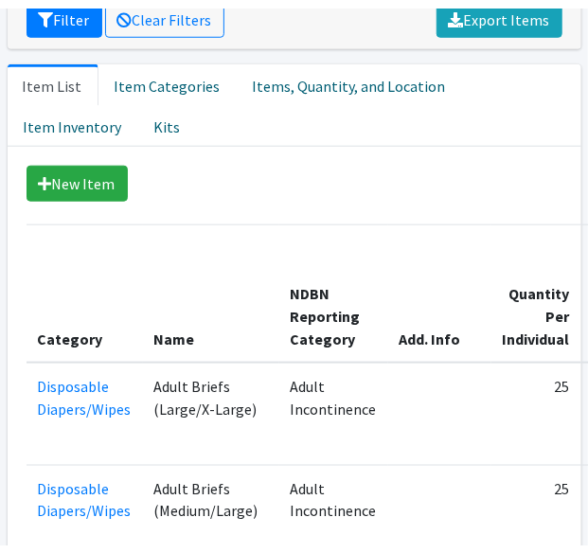
scroll to position [383, 0]
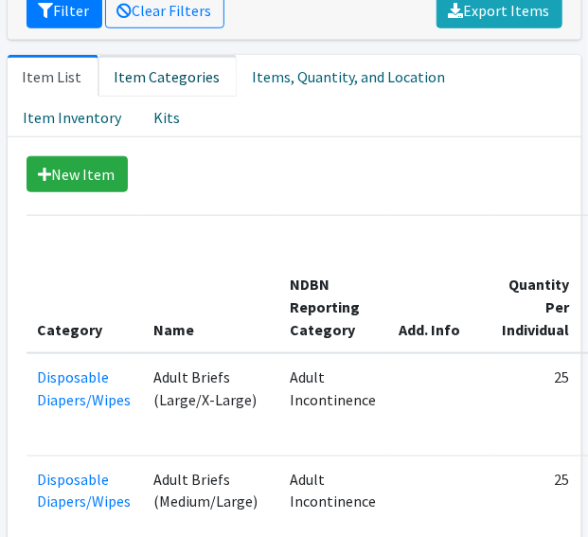
click at [171, 93] on link "Item Categories" at bounding box center [168, 76] width 138 height 42
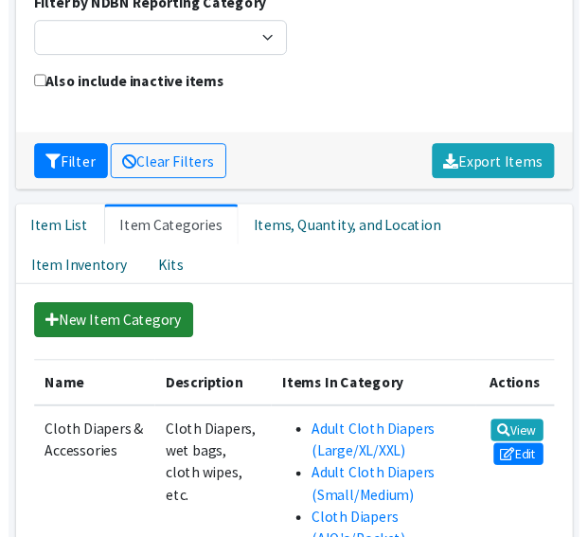
scroll to position [222, 0]
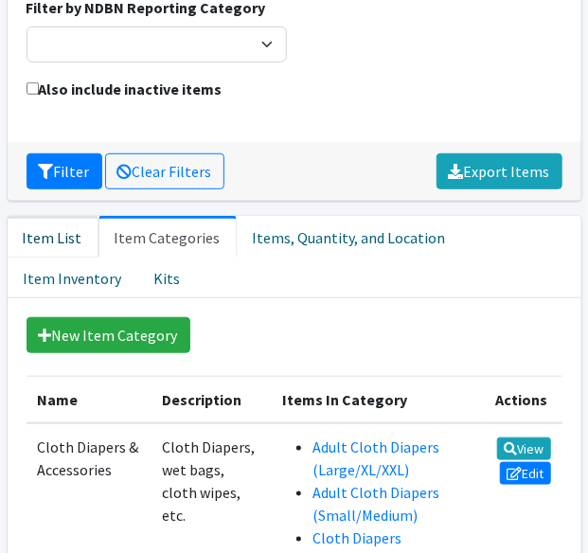
click at [51, 224] on link "Item List" at bounding box center [53, 237] width 91 height 42
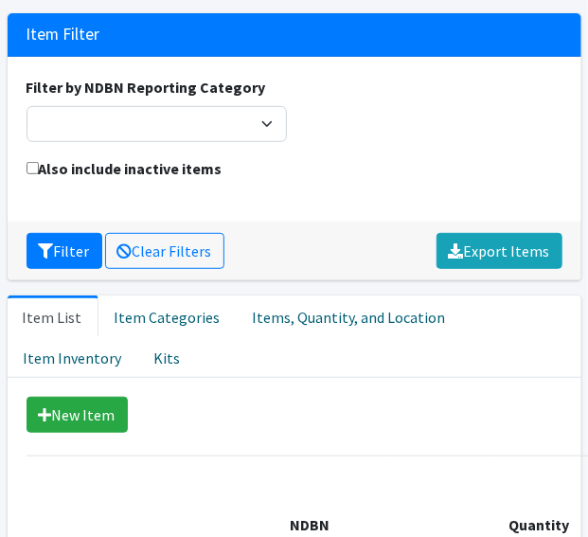
scroll to position [0, 0]
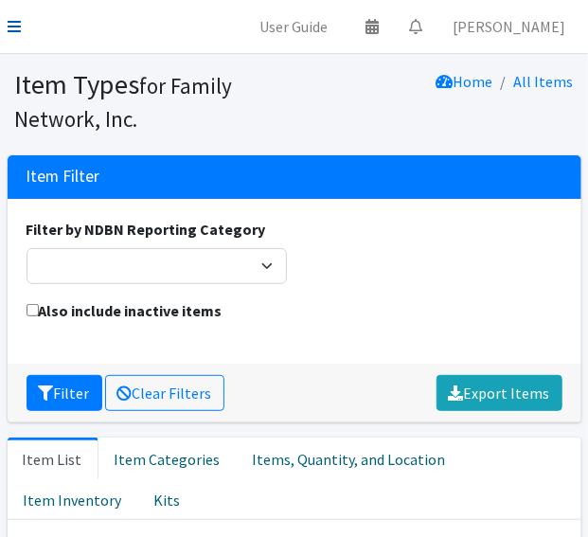
click at [17, 33] on link at bounding box center [14, 26] width 13 height 23
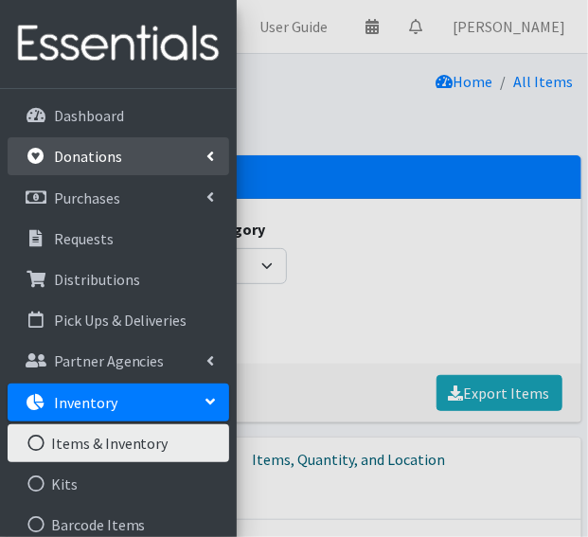
click at [54, 166] on p "Donations" at bounding box center [88, 156] width 68 height 19
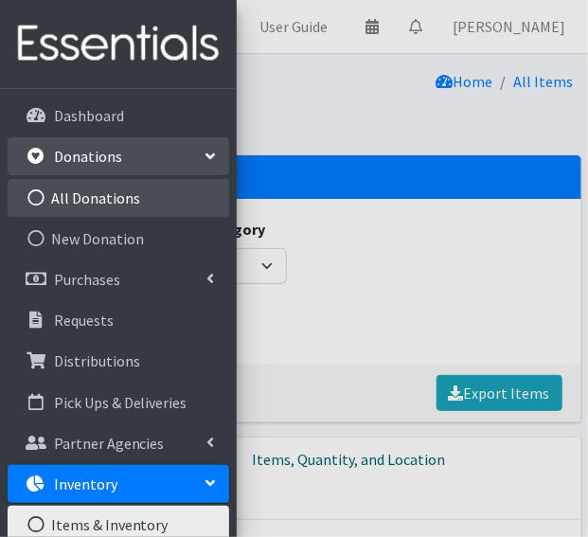
click at [74, 200] on link "All Donations" at bounding box center [119, 198] width 222 height 38
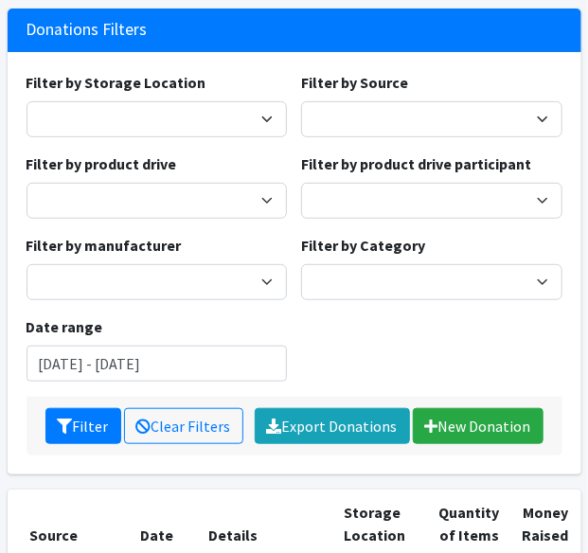
scroll to position [212, 0]
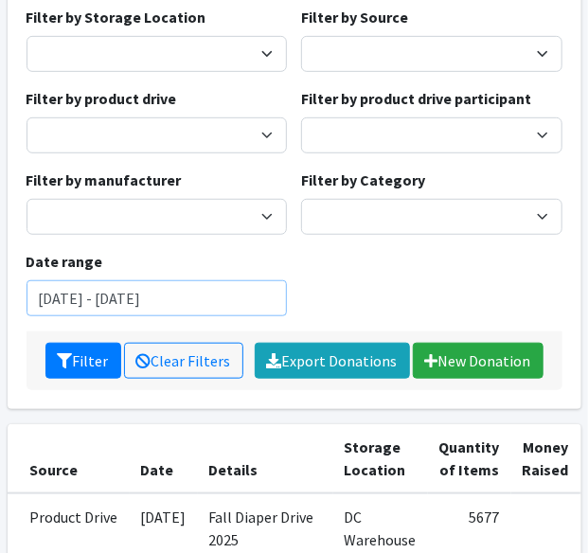
click at [148, 305] on input "[DATE] - [DATE]" at bounding box center [158, 298] width 262 height 36
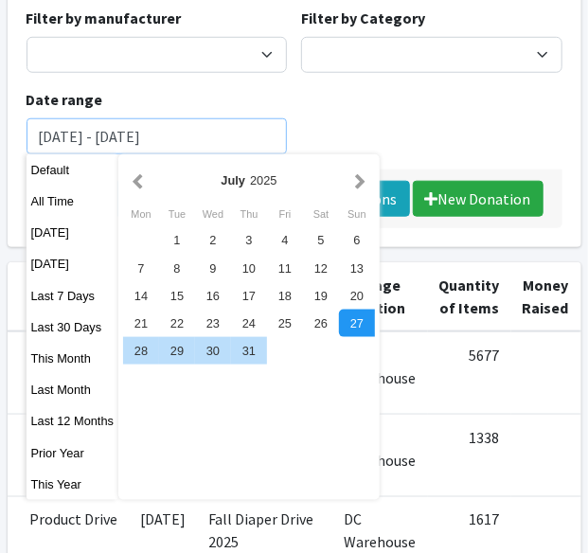
scroll to position [375, 0]
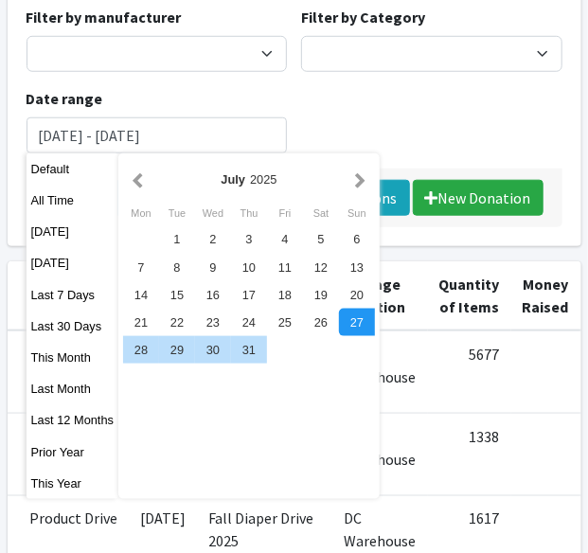
click at [145, 200] on div "[DATE]" at bounding box center [249, 179] width 252 height 43
click at [140, 174] on button "button" at bounding box center [138, 180] width 20 height 24
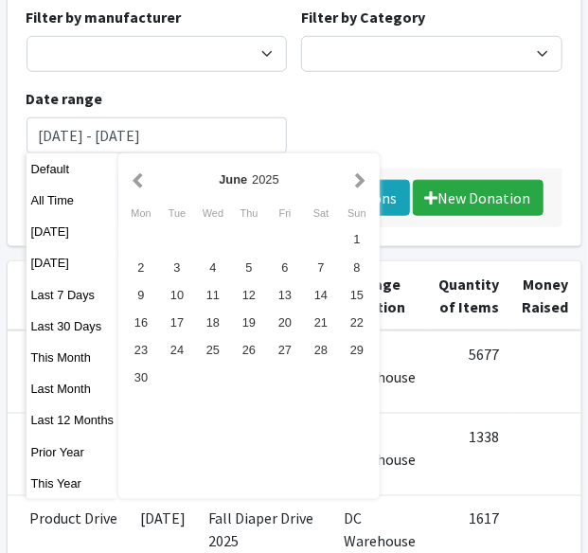
click at [140, 174] on button "button" at bounding box center [138, 180] width 20 height 24
click at [178, 301] on div "15" at bounding box center [177, 294] width 36 height 27
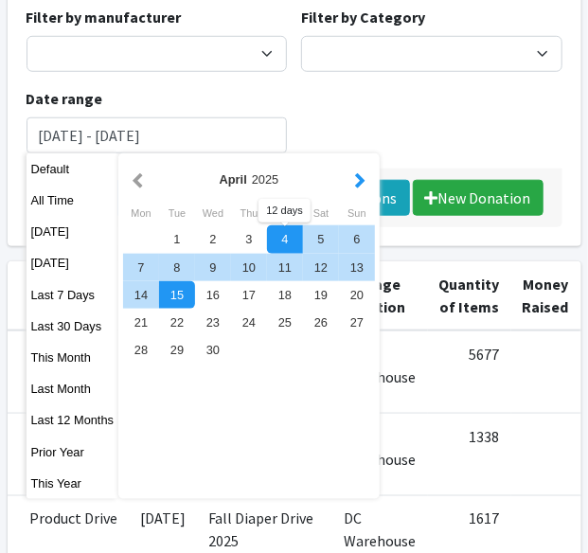
click at [359, 182] on button "button" at bounding box center [361, 180] width 20 height 24
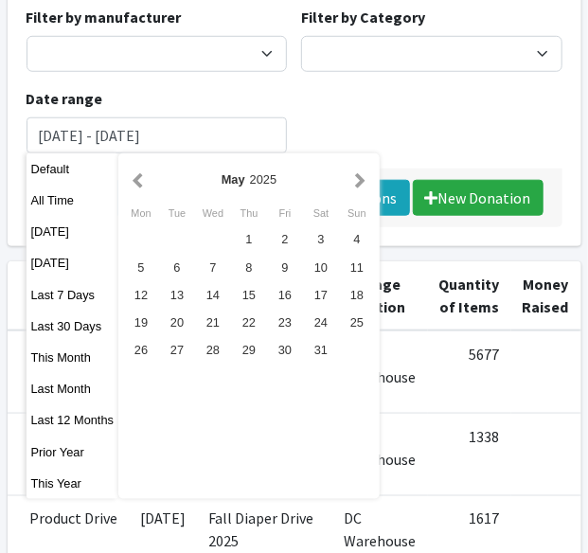
click at [359, 182] on button "button" at bounding box center [361, 180] width 20 height 24
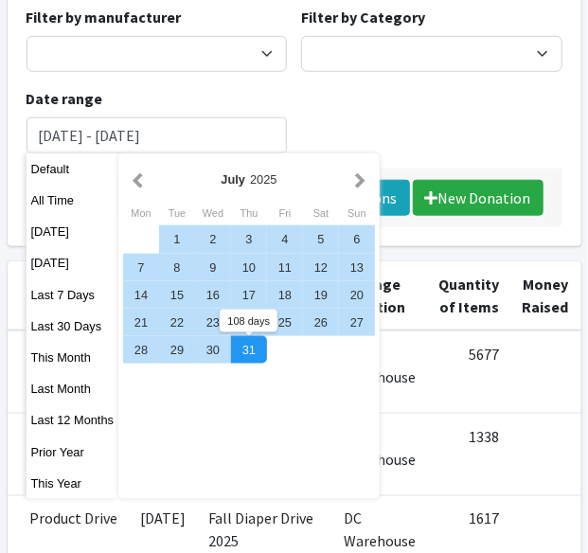
click at [232, 367] on div "[DATE] Mon Tue Wed Thu Fri Sat Sun 1 2 3 4 5 6 7 8 9 10 11 12 13 14 15 16 17 18…" at bounding box center [249, 327] width 262 height 346
click at [244, 347] on div "31" at bounding box center [249, 349] width 36 height 27
type input "[DATE] - [DATE]"
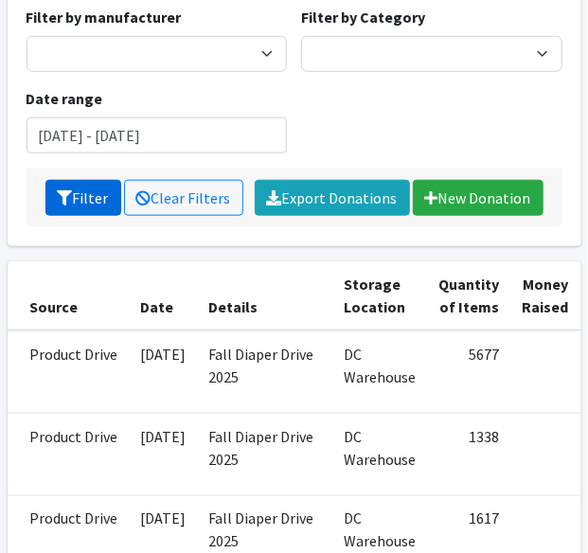
scroll to position [246, 0]
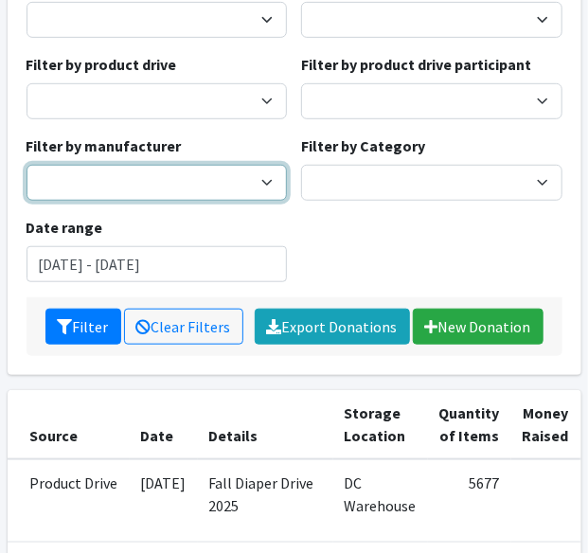
click at [87, 172] on select "Baby2Baby" at bounding box center [158, 183] width 262 height 36
select select "163"
click at [27, 165] on select "Baby2Baby" at bounding box center [158, 183] width 262 height 36
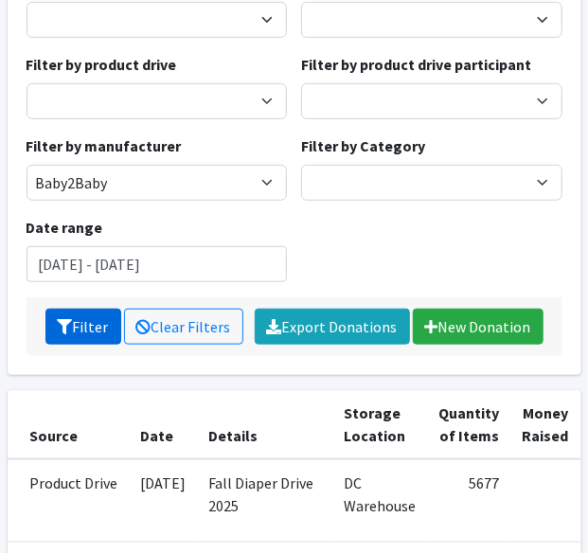
click at [63, 335] on button "Filter" at bounding box center [83, 327] width 76 height 36
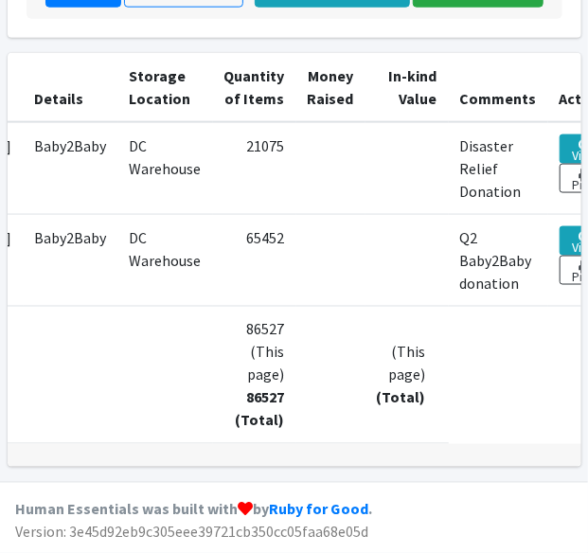
scroll to position [0, 194]
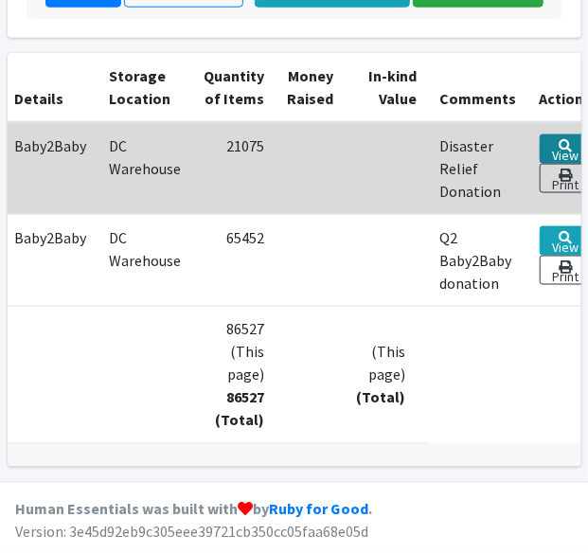
click at [540, 135] on link "View" at bounding box center [566, 149] width 52 height 29
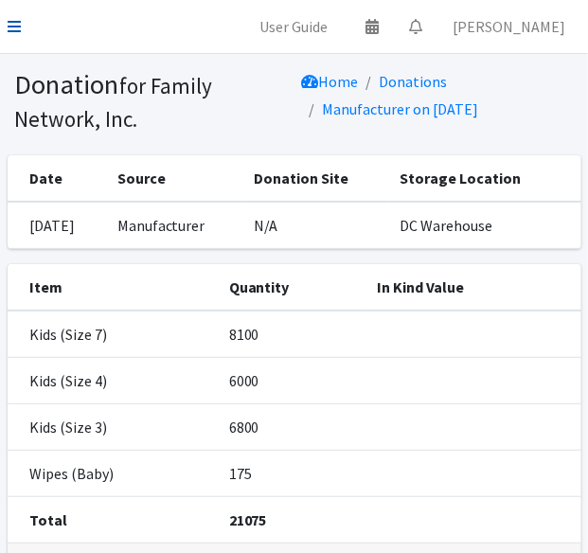
click at [19, 28] on icon at bounding box center [14, 26] width 13 height 15
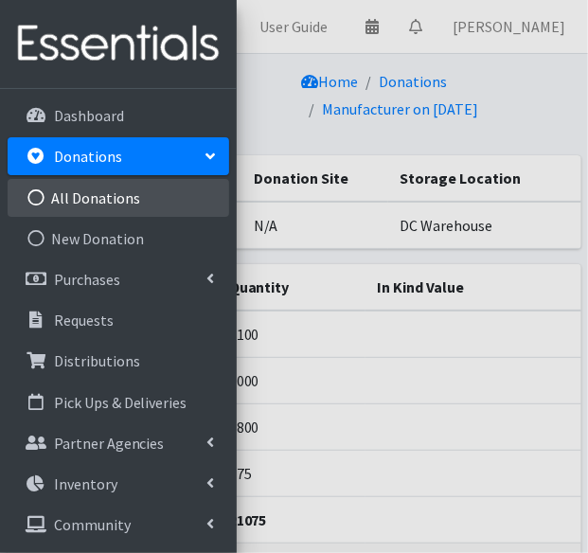
click at [63, 211] on link "All Donations" at bounding box center [119, 198] width 222 height 38
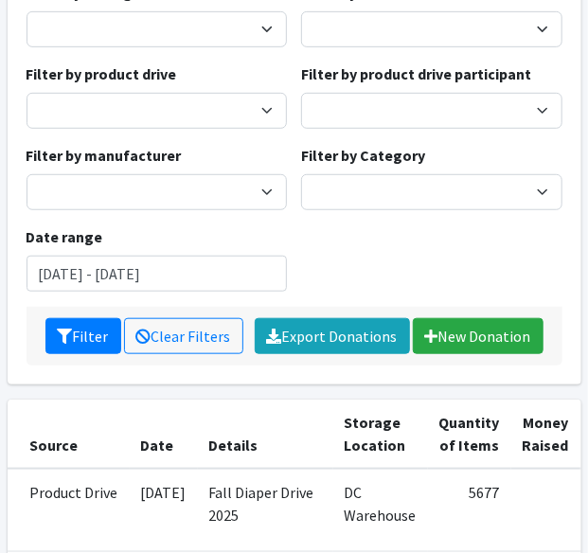
scroll to position [238, 0]
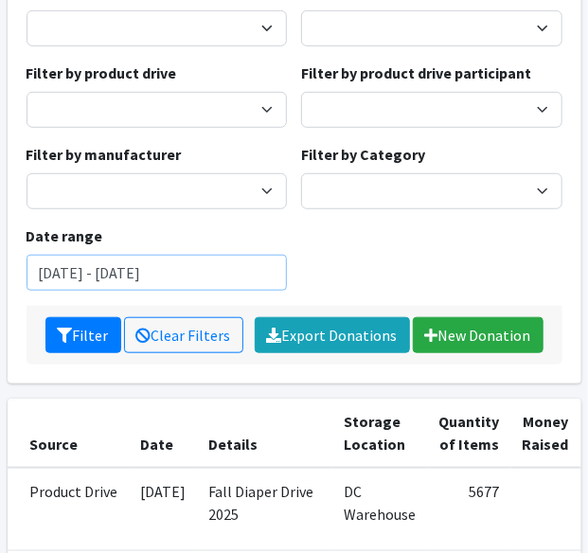
click at [101, 281] on input "[DATE] - [DATE]" at bounding box center [158, 273] width 262 height 36
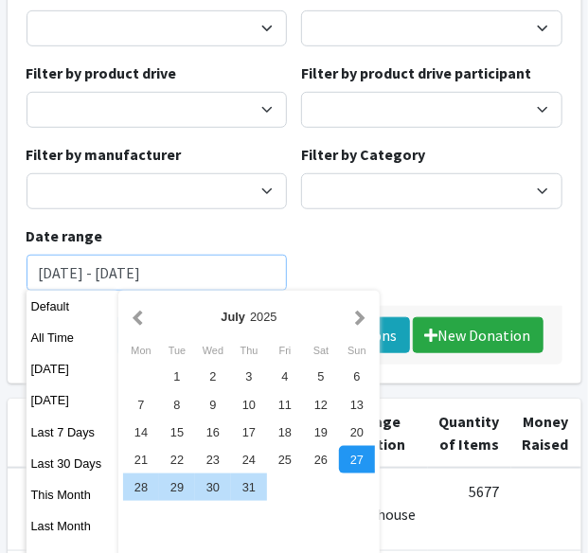
scroll to position [473, 0]
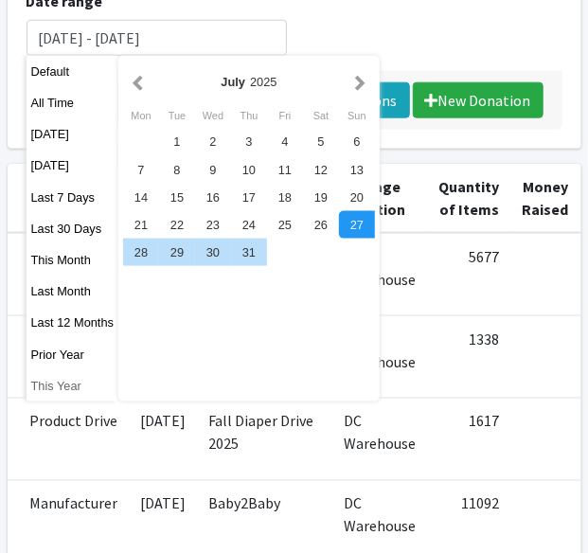
click at [57, 381] on button "This Year" at bounding box center [73, 385] width 93 height 27
type input "[DATE] - [DATE]"
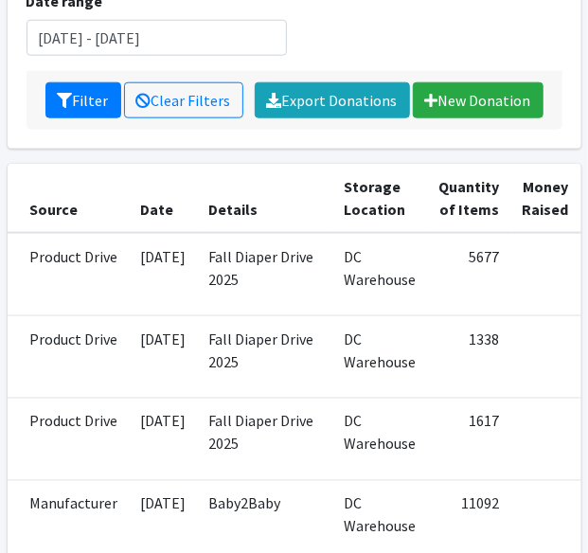
click at [78, 118] on div "Filter Clear Filters Export Donations New Donation" at bounding box center [295, 100] width 536 height 59
click at [80, 86] on button "Filter" at bounding box center [83, 100] width 76 height 36
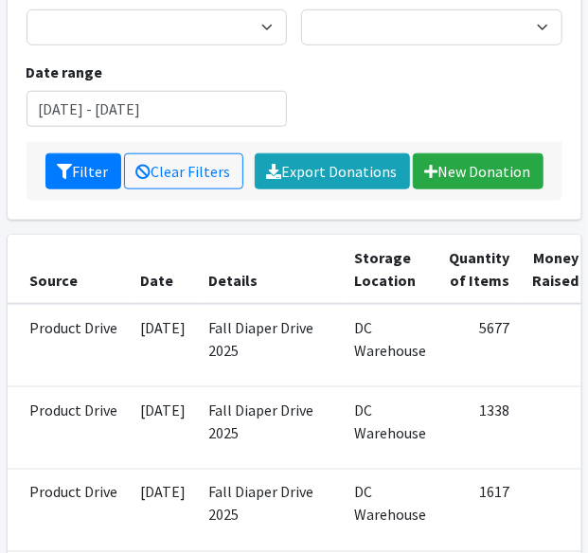
scroll to position [401, 0]
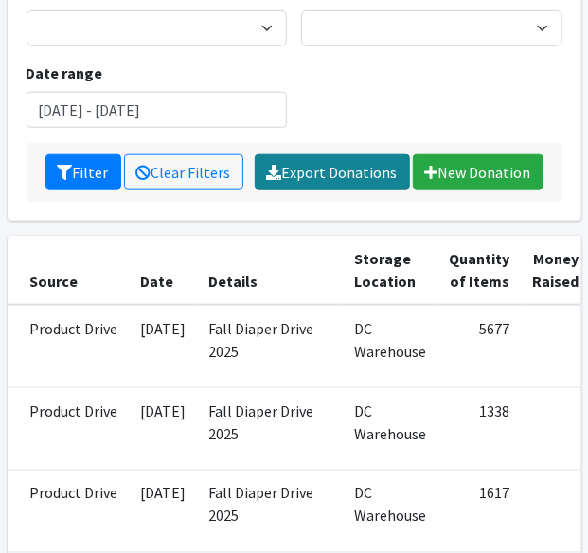
click at [356, 181] on link "Export Donations" at bounding box center [332, 172] width 155 height 36
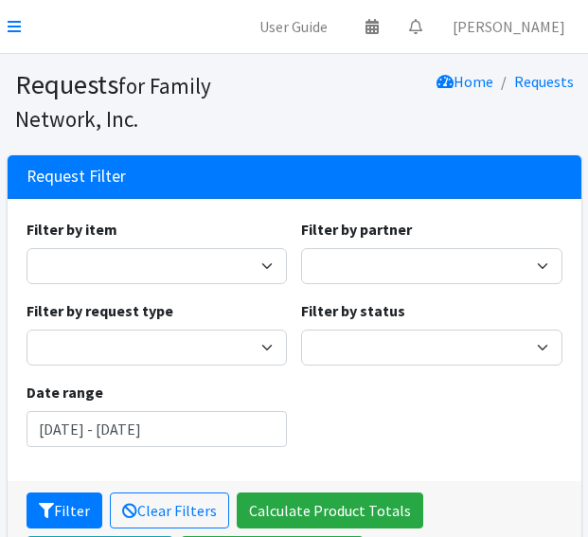
scroll to position [1042, 0]
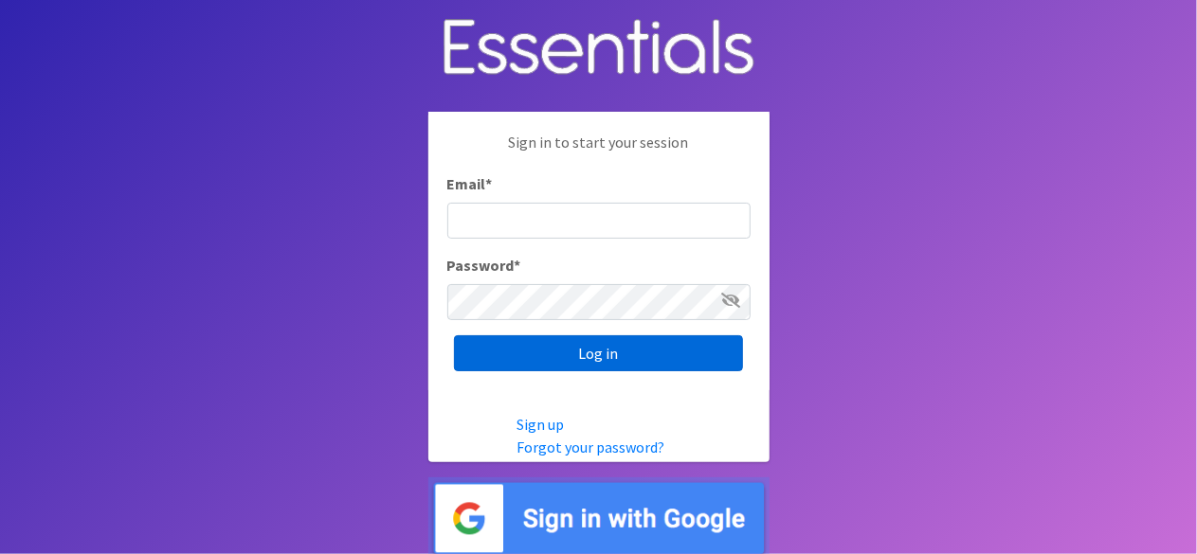
type input "[EMAIL_ADDRESS][DOMAIN_NAME]"
click at [558, 349] on input "Log in" at bounding box center [598, 353] width 289 height 36
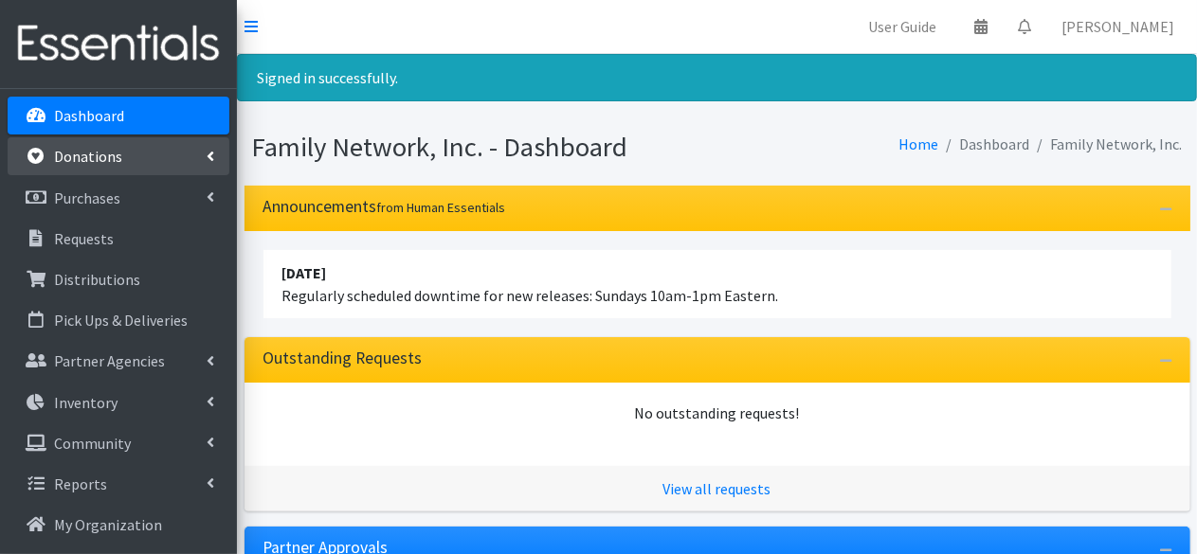
click at [152, 164] on link "Donations" at bounding box center [119, 156] width 222 height 38
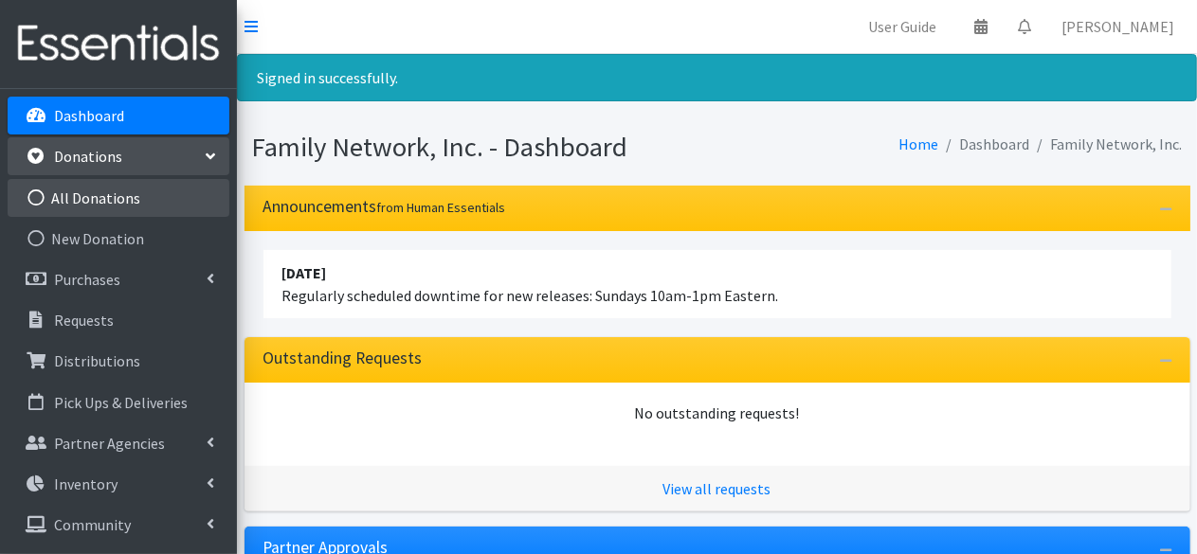
click at [117, 190] on link "All Donations" at bounding box center [119, 198] width 222 height 38
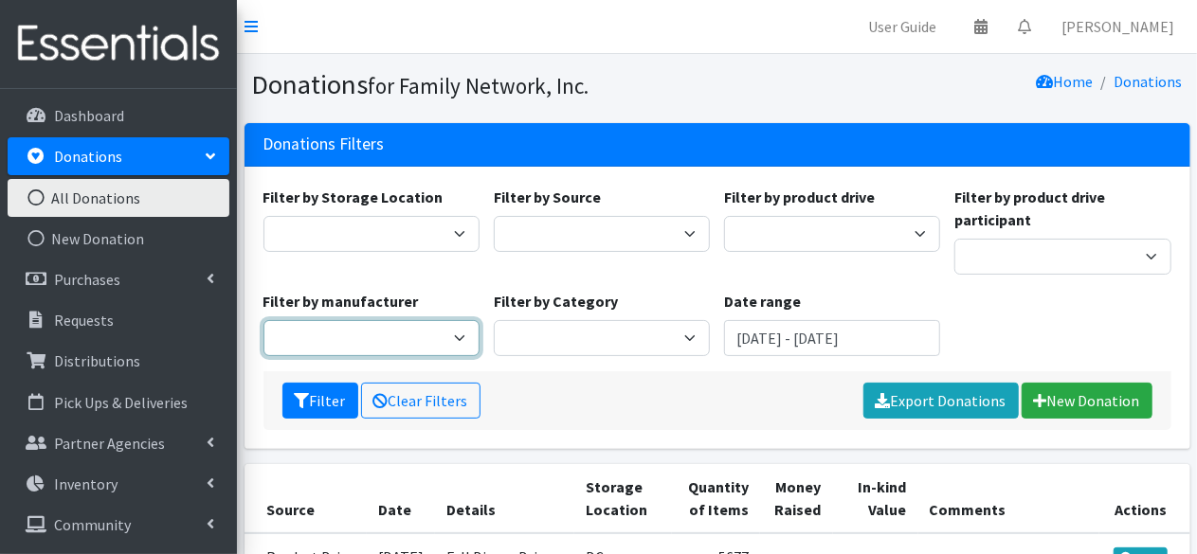
click at [444, 352] on select "Baby2Baby" at bounding box center [371, 338] width 216 height 36
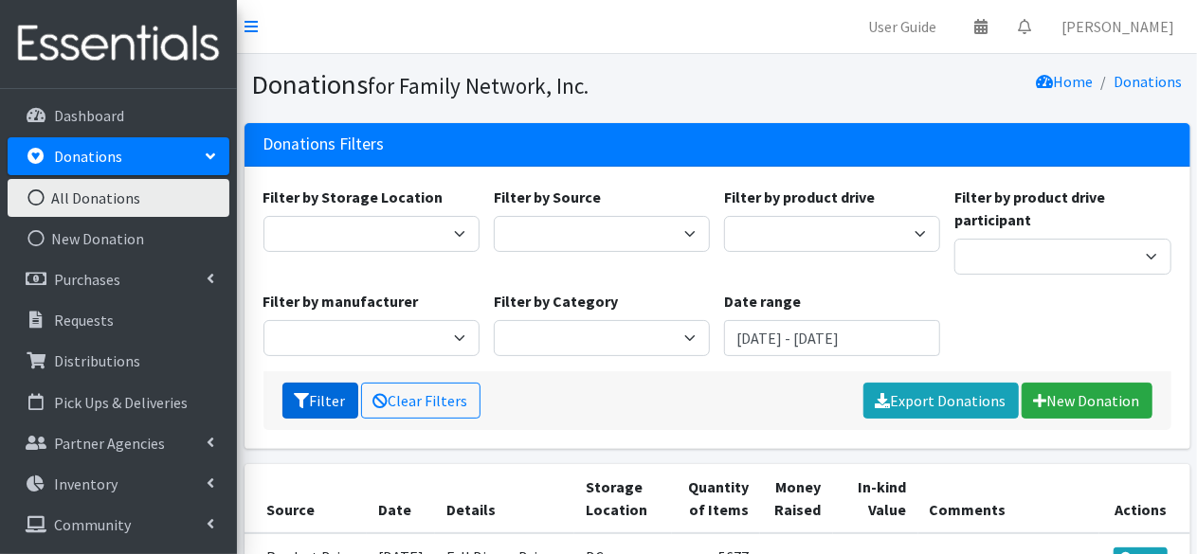
click at [348, 407] on button "Filter" at bounding box center [320, 401] width 76 height 36
click at [803, 343] on input "[DATE] - [DATE]" at bounding box center [832, 338] width 216 height 36
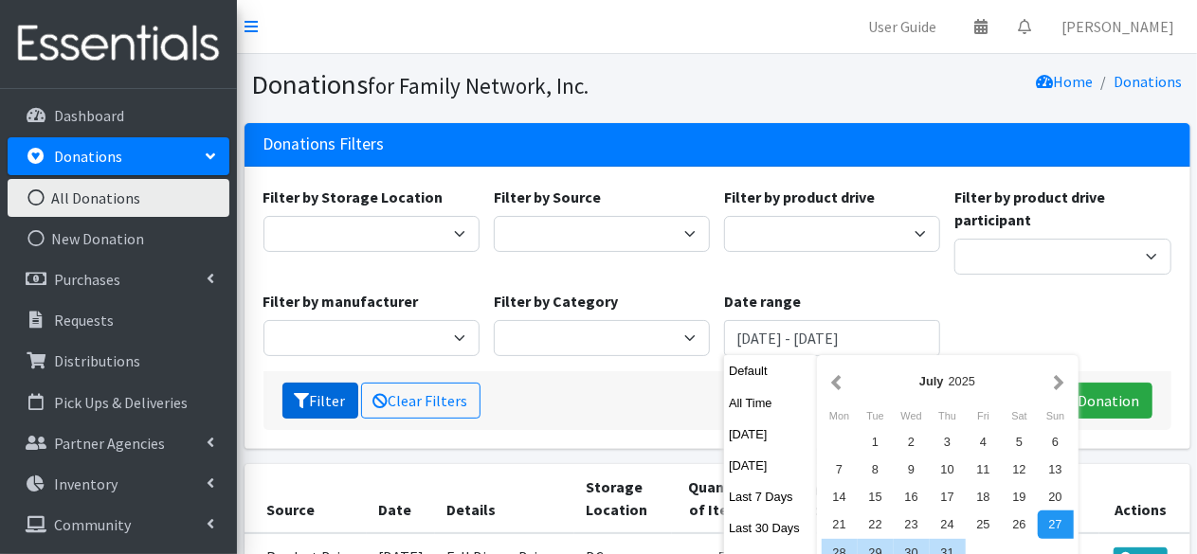
click at [303, 395] on icon "submit" at bounding box center [302, 400] width 15 height 15
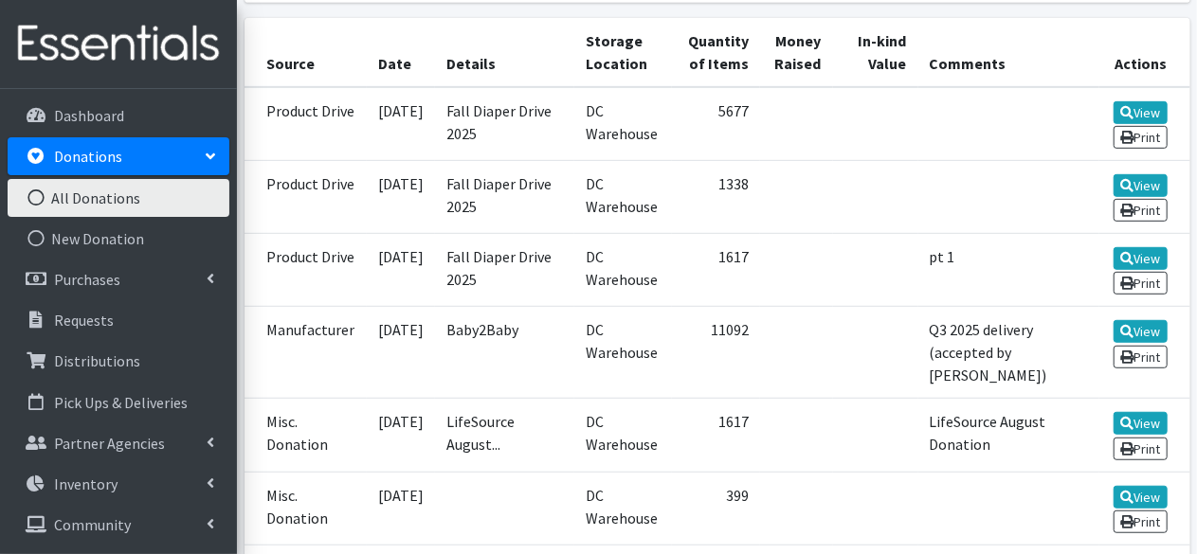
scroll to position [57, 0]
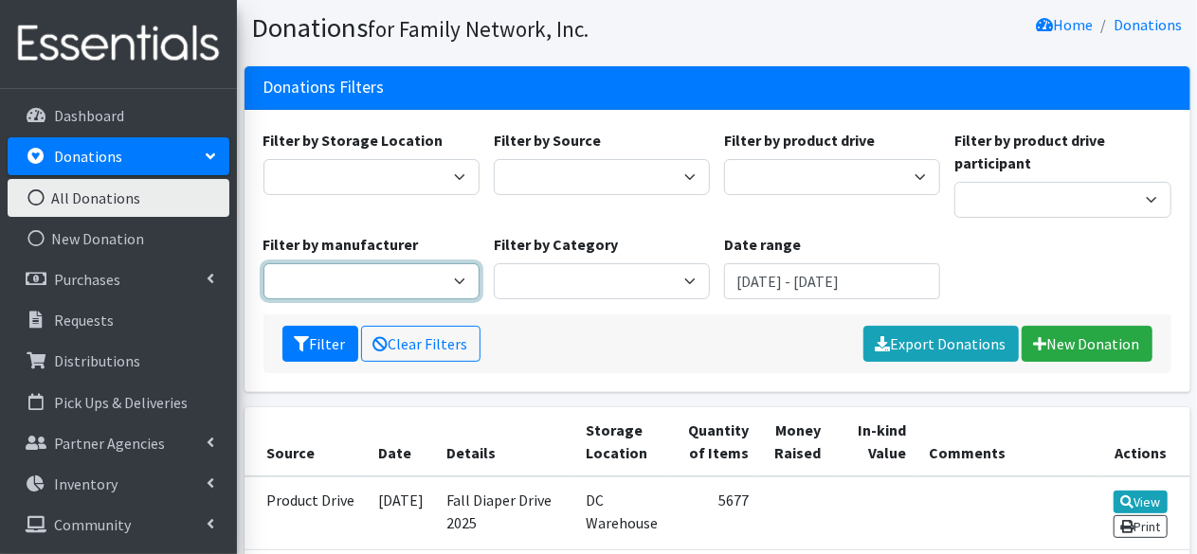
click at [377, 280] on select "Baby2Baby" at bounding box center [371, 281] width 216 height 36
select select "163"
click at [263, 263] on select "Baby2Baby" at bounding box center [371, 281] width 216 height 36
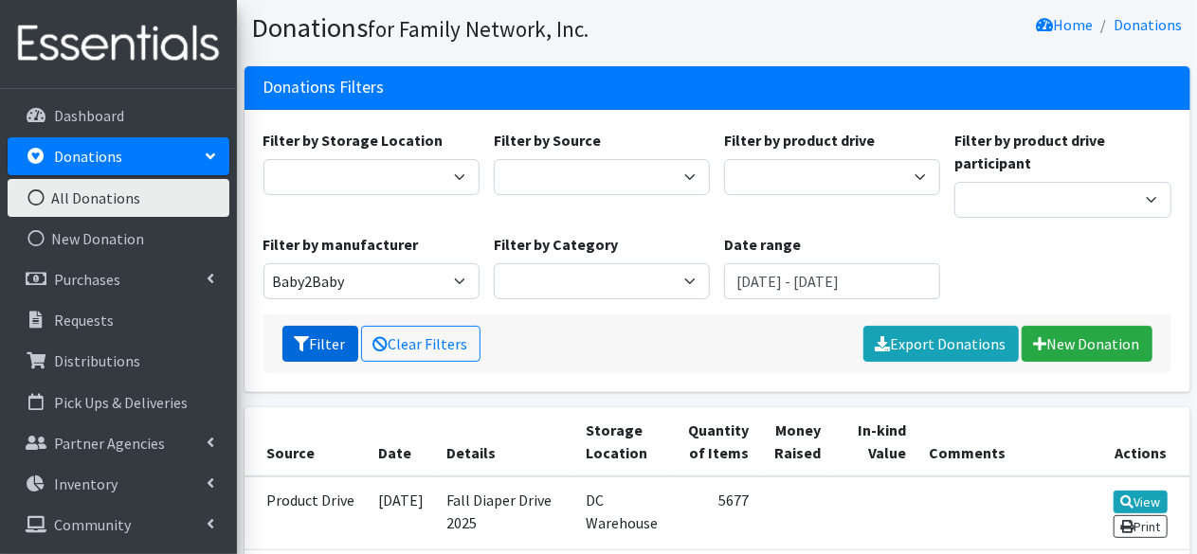
click at [328, 333] on button "Filter" at bounding box center [320, 344] width 76 height 36
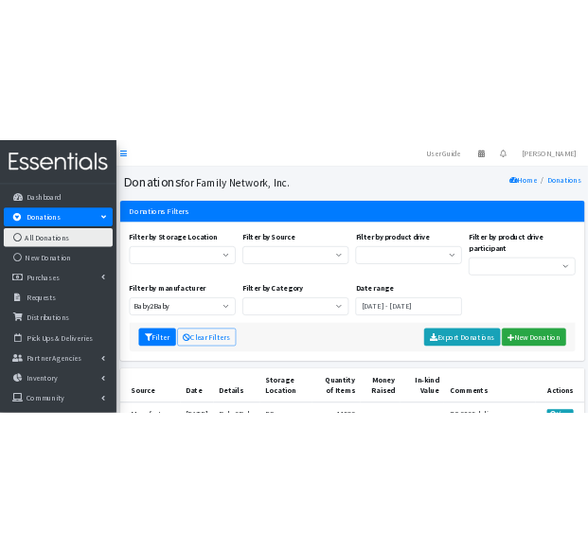
scroll to position [273, 0]
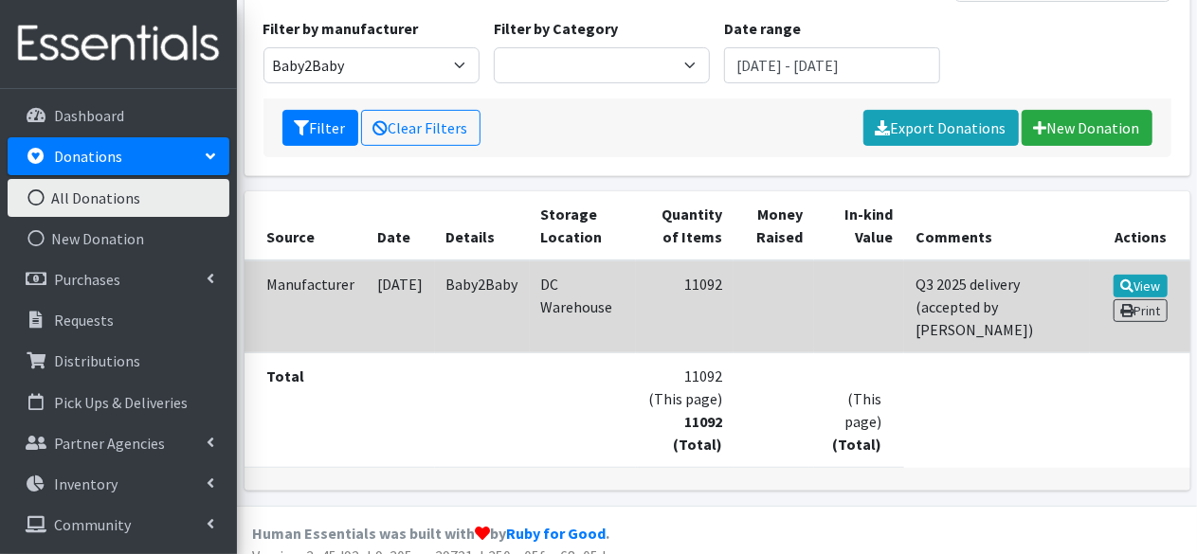
click at [904, 327] on td at bounding box center [859, 307] width 90 height 93
click at [1137, 281] on link "View" at bounding box center [1140, 286] width 54 height 23
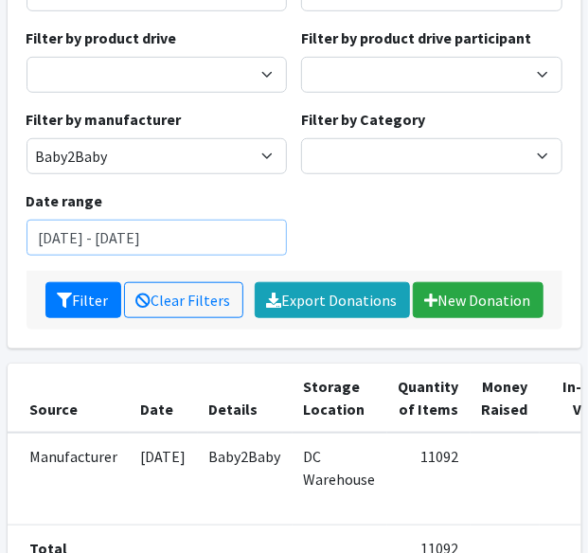
click at [165, 229] on input "[DATE] - [DATE]" at bounding box center [158, 238] width 262 height 36
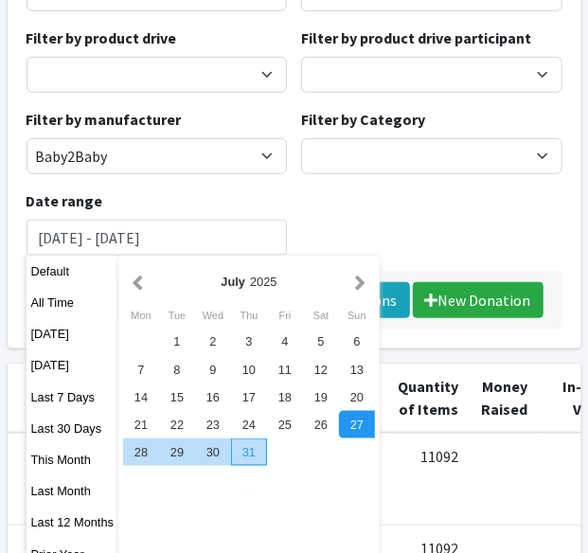
click at [246, 459] on div "31" at bounding box center [249, 452] width 36 height 27
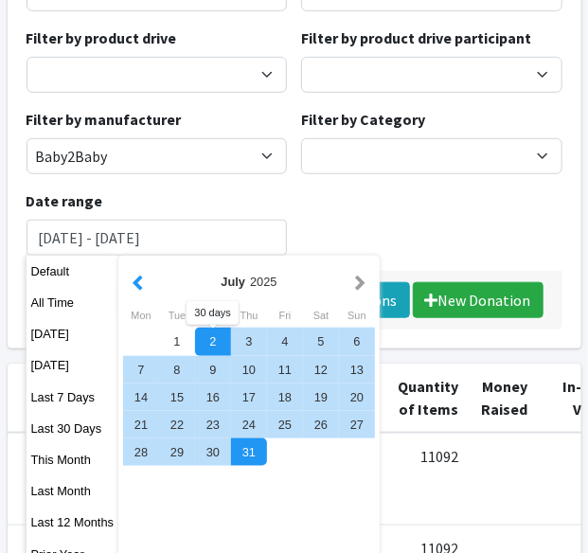
click at [136, 286] on button "button" at bounding box center [138, 282] width 20 height 24
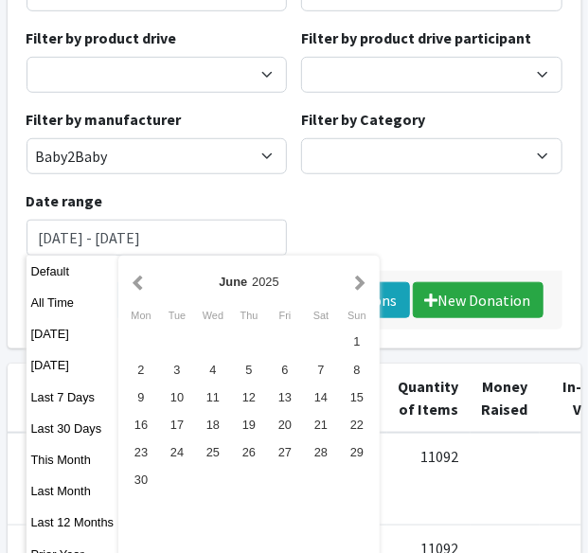
click at [136, 286] on button "button" at bounding box center [138, 282] width 20 height 24
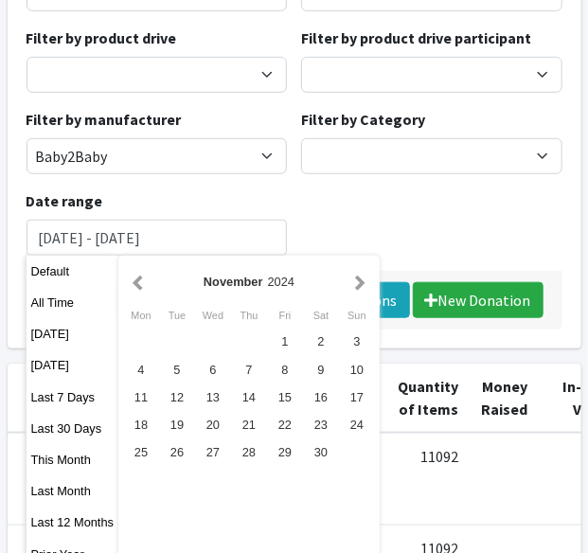
click at [366, 295] on div "November 2024" at bounding box center [249, 282] width 252 height 43
click at [362, 284] on button "button" at bounding box center [361, 282] width 20 height 24
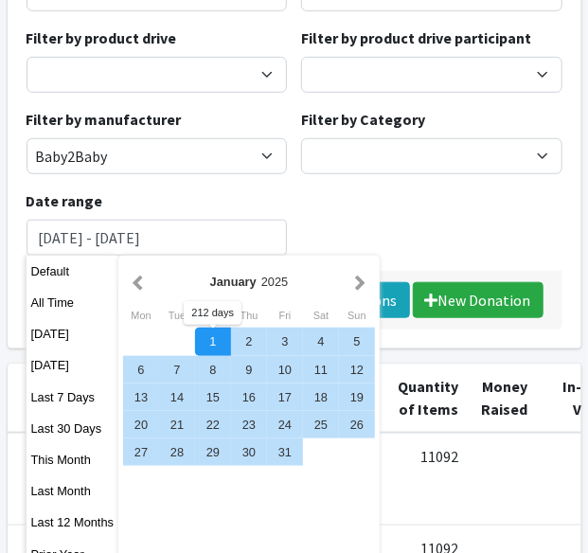
click at [210, 348] on div "1" at bounding box center [213, 341] width 36 height 27
type input "January 1, 2025 - July 31, 2025"
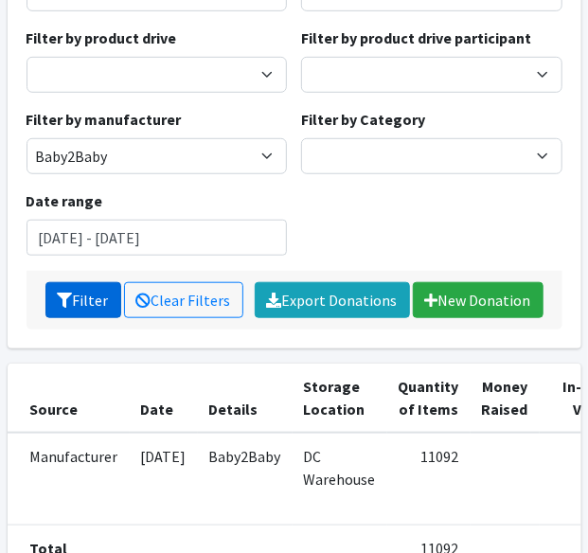
click at [80, 293] on button "Filter" at bounding box center [83, 300] width 76 height 36
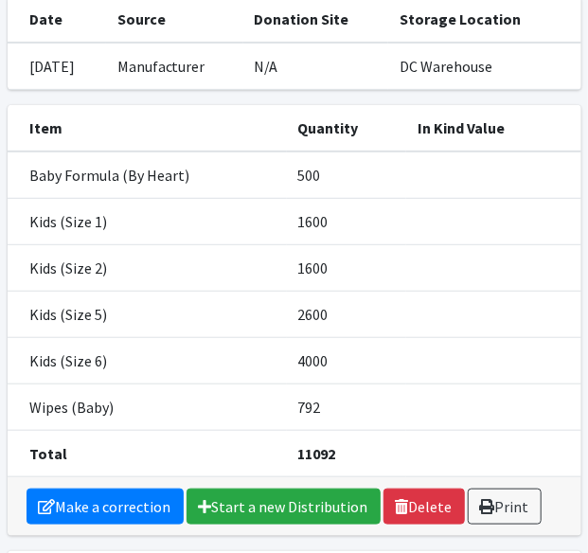
scroll to position [160, 0]
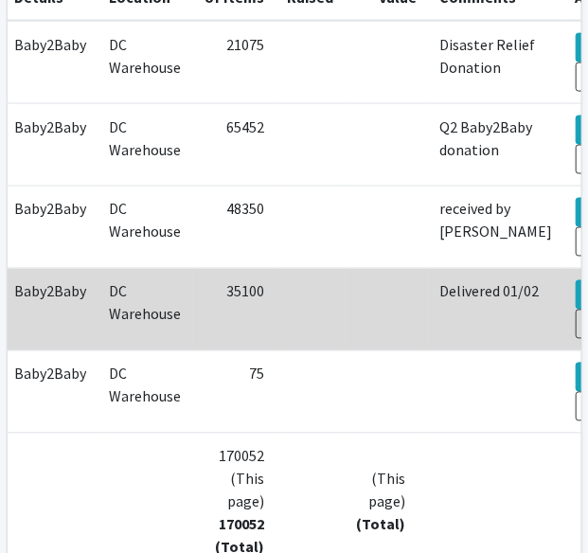
scroll to position [682, 0]
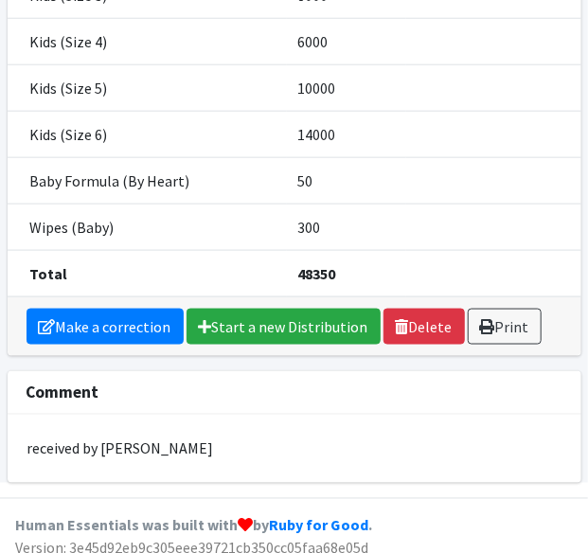
scroll to position [479, 0]
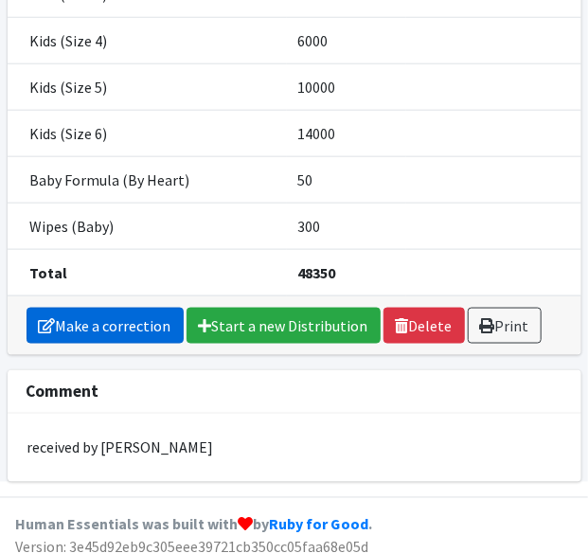
click at [129, 321] on link "Make a correction" at bounding box center [105, 326] width 157 height 36
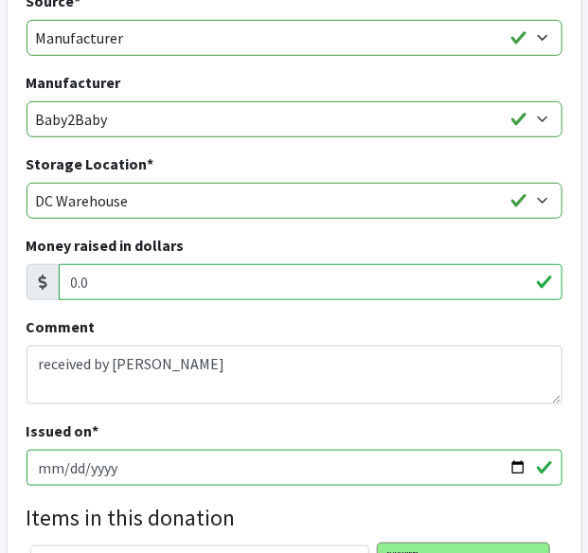
scroll to position [191, 0]
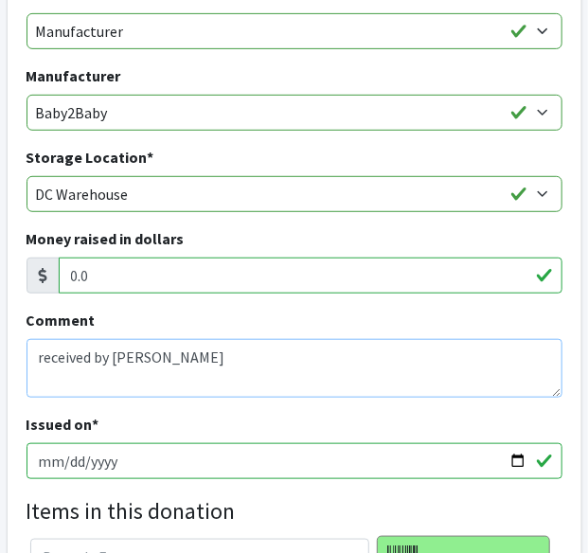
click at [181, 363] on textarea "received by lacey" at bounding box center [295, 368] width 536 height 59
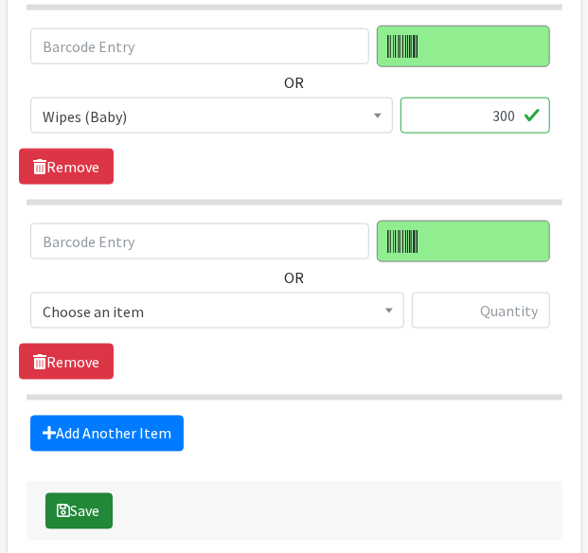
scroll to position [2265, 0]
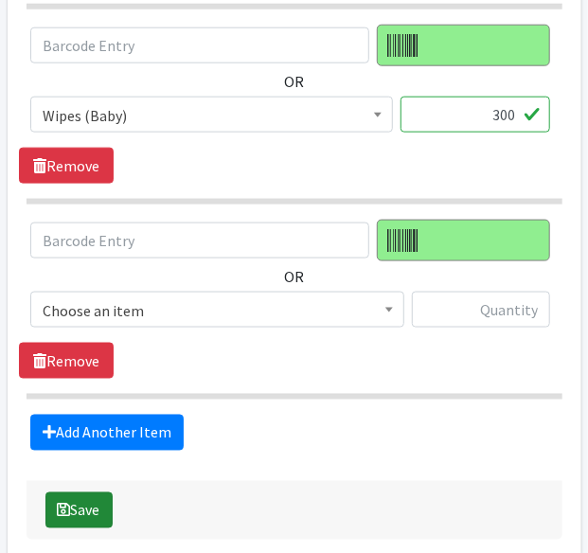
type textarea "received by lacey 2025 Q1"
click at [75, 502] on button "Save" at bounding box center [78, 511] width 67 height 36
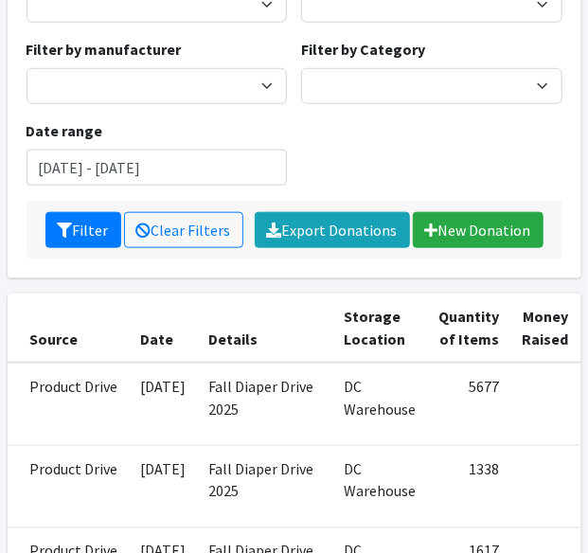
scroll to position [403, 0]
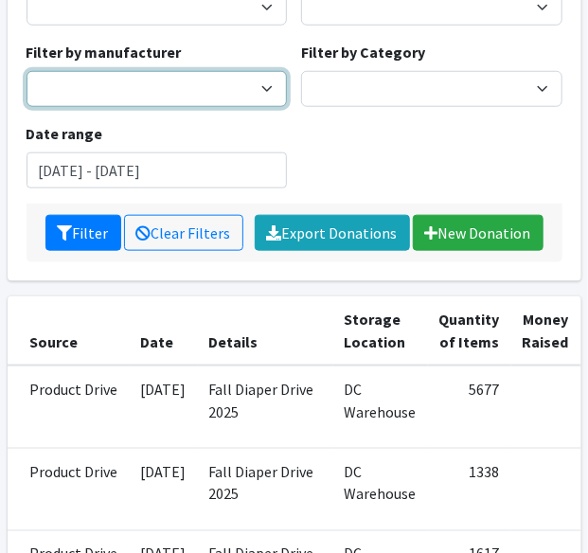
click at [152, 90] on select "Baby2Baby" at bounding box center [158, 89] width 262 height 36
select select "163"
click at [27, 71] on select "Baby2Baby" at bounding box center [158, 89] width 262 height 36
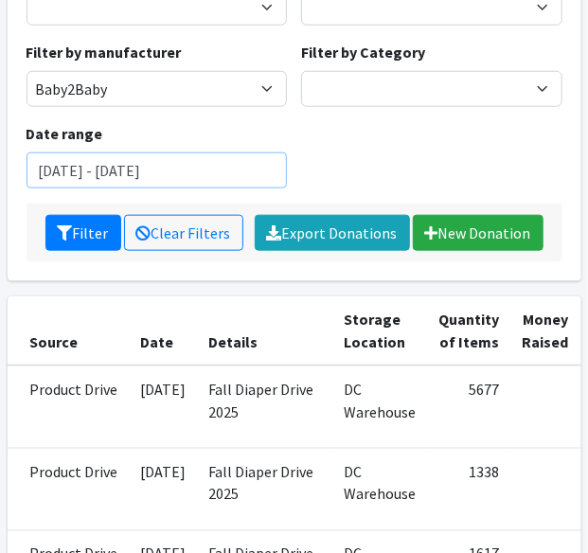
click at [82, 164] on input "[DATE] - [DATE]" at bounding box center [158, 171] width 262 height 36
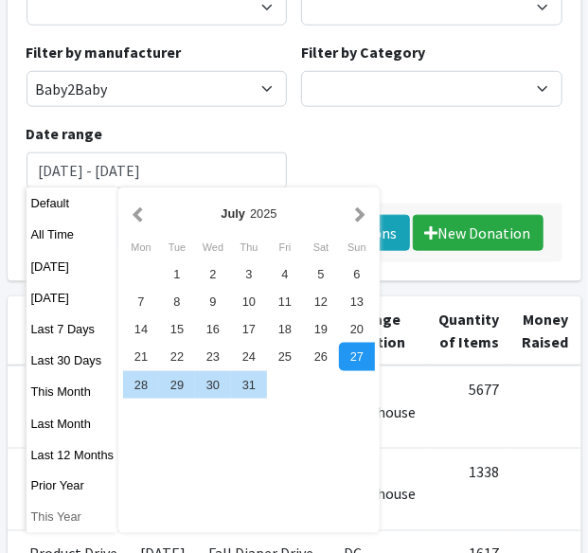
click at [59, 513] on button "This Year" at bounding box center [73, 517] width 93 height 27
type input "January 1, 2025 - December 31, 2025"
click at [59, 513] on td "Product Drive" at bounding box center [69, 490] width 122 height 82
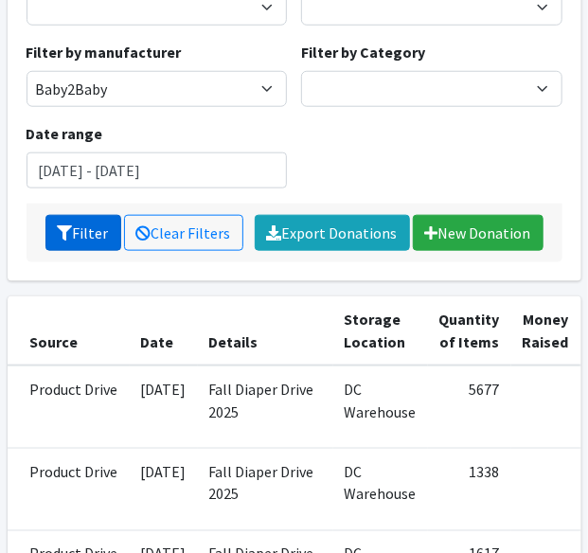
click at [62, 232] on icon "submit" at bounding box center [65, 233] width 15 height 15
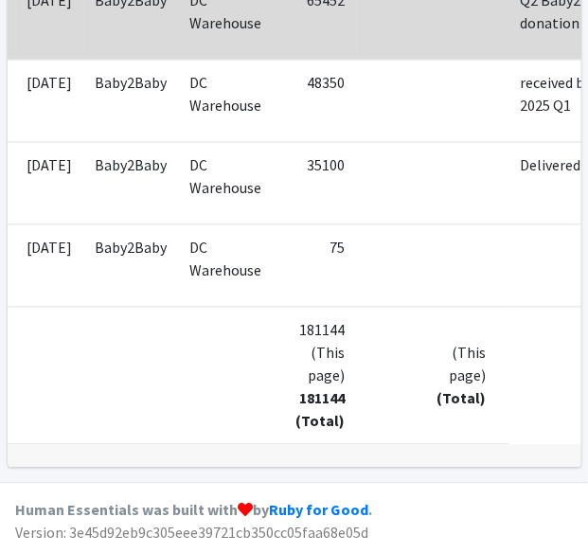
scroll to position [0, 194]
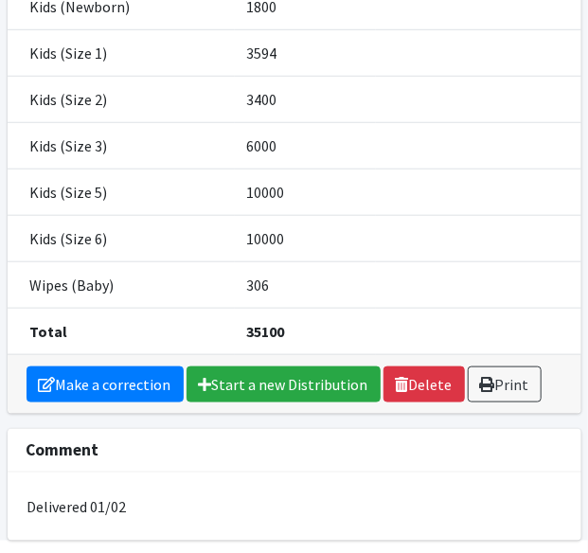
scroll to position [329, 0]
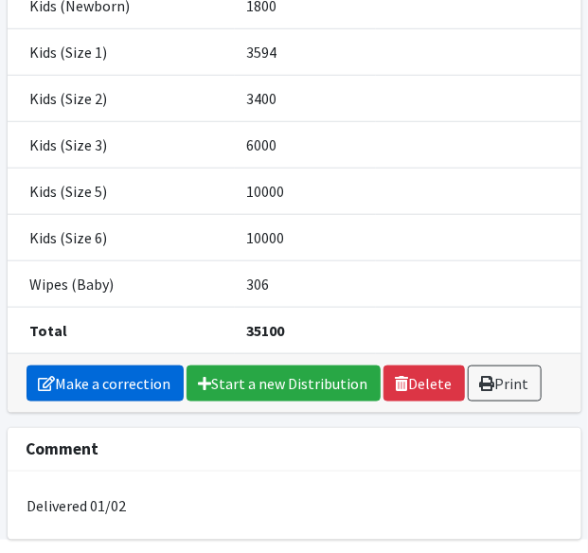
click at [112, 388] on link "Make a correction" at bounding box center [105, 384] width 157 height 36
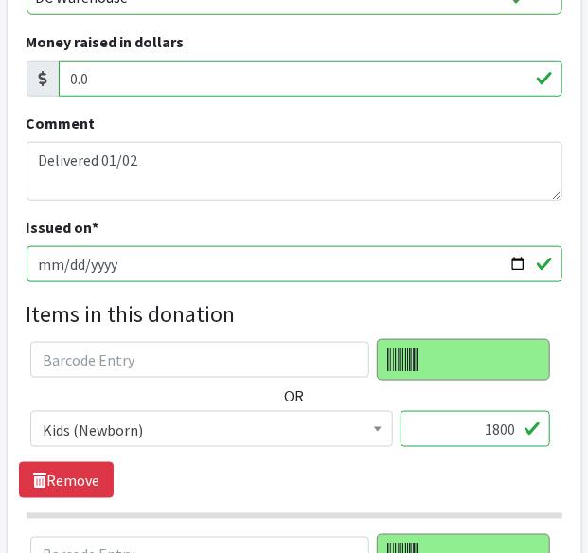
scroll to position [245, 0]
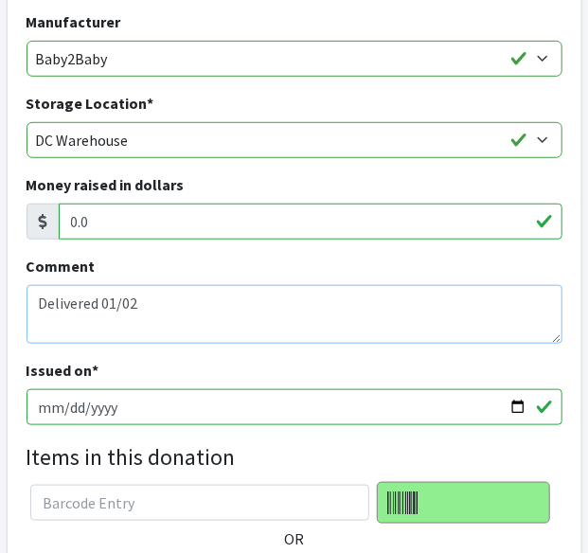
click at [177, 314] on textarea "Delivered 01/02" at bounding box center [295, 314] width 536 height 59
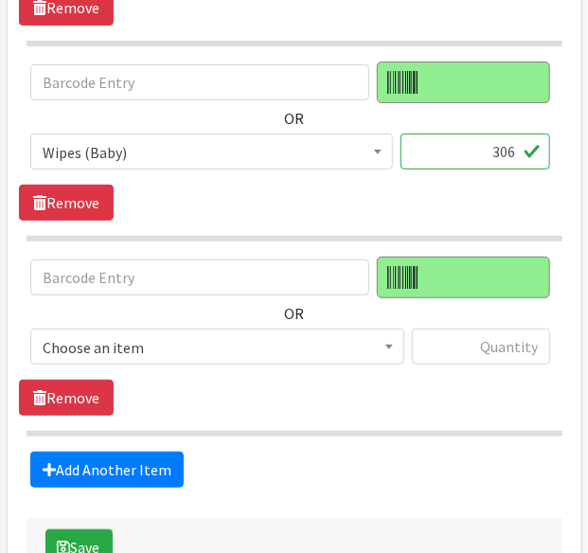
scroll to position [1952, 0]
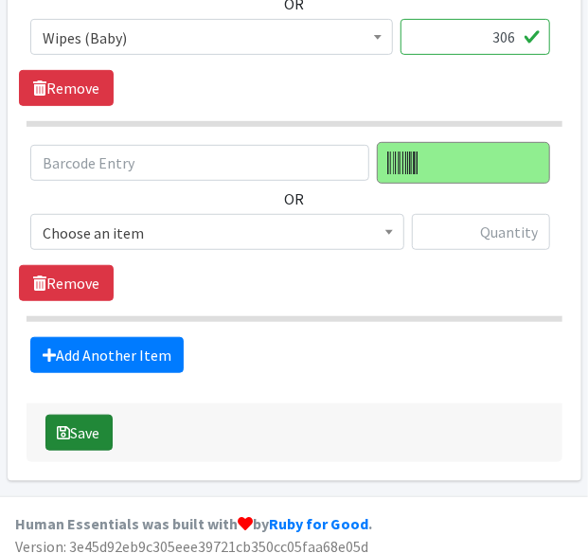
type textarea "Delivered 01/02 (2024 Q4)"
click at [72, 415] on button "Save" at bounding box center [78, 433] width 67 height 36
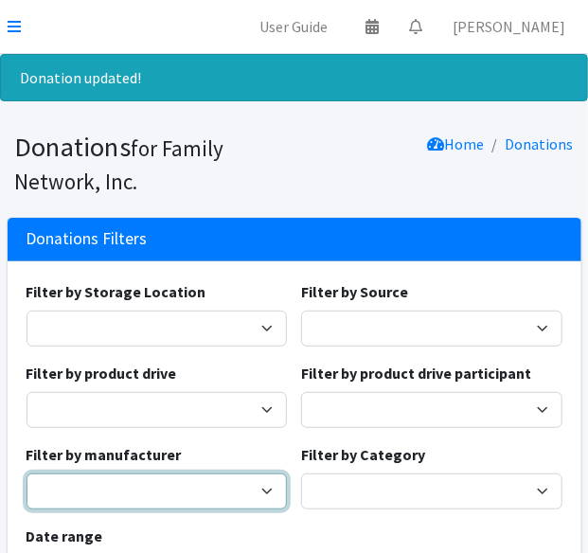
click at [90, 486] on select "Baby2Baby" at bounding box center [158, 492] width 262 height 36
select select "163"
click at [27, 474] on select "Baby2Baby" at bounding box center [158, 492] width 262 height 36
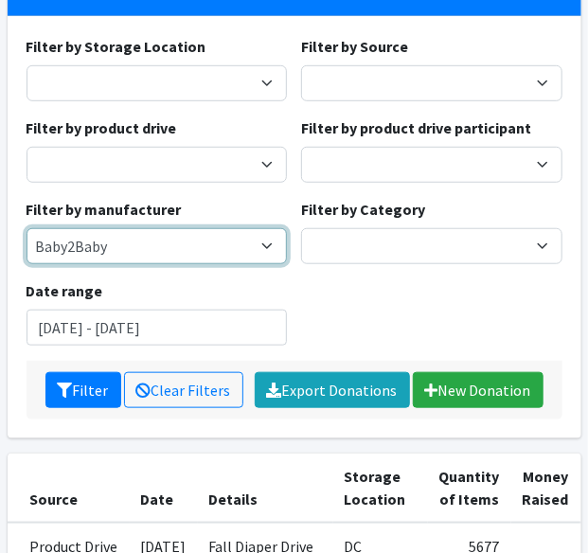
scroll to position [244, 0]
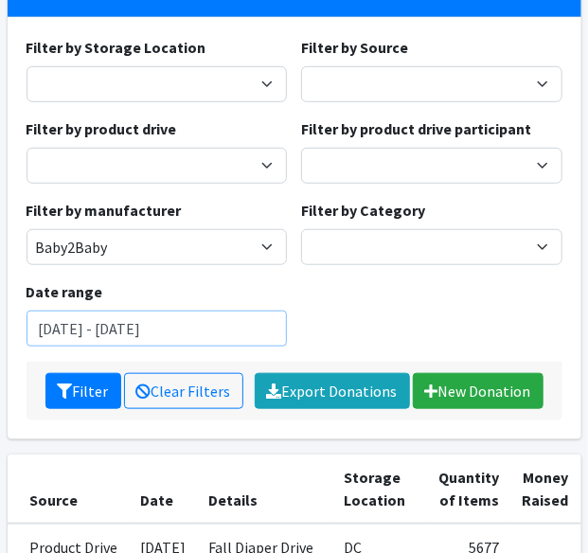
click at [164, 319] on input "July 27, 2025 - October 27, 2025" at bounding box center [158, 329] width 262 height 36
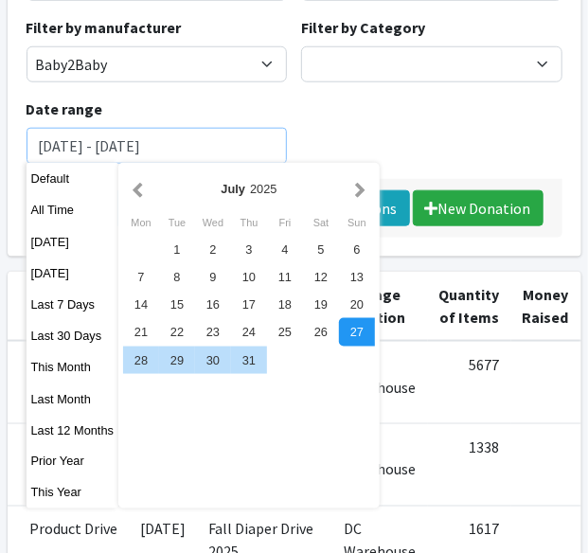
scroll to position [428, 0]
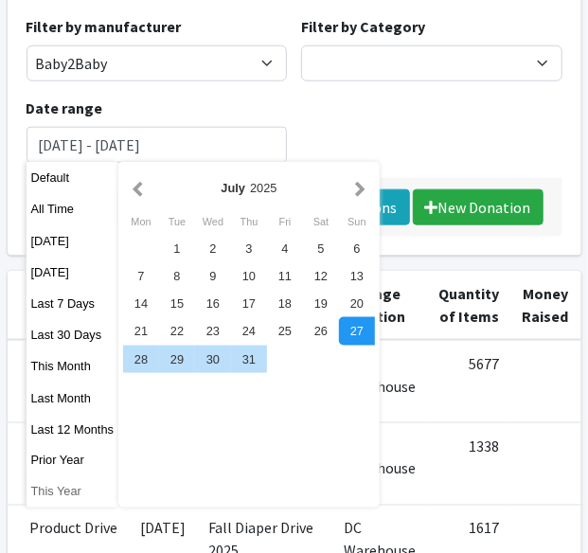
click at [43, 490] on button "This Year" at bounding box center [73, 492] width 93 height 27
type input "[DATE] - [DATE]"
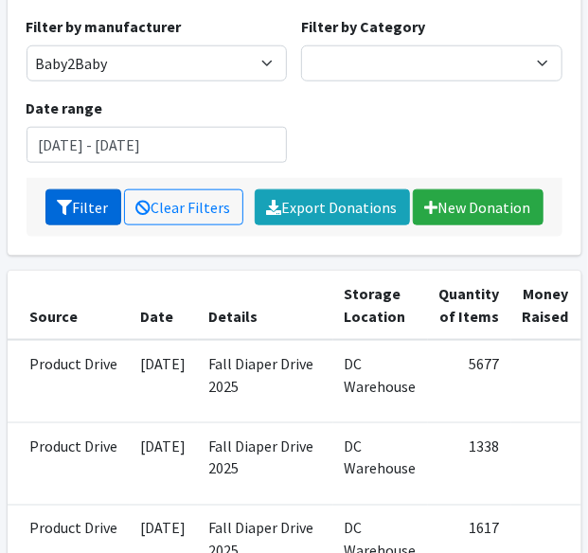
click at [66, 192] on button "Filter" at bounding box center [83, 208] width 76 height 36
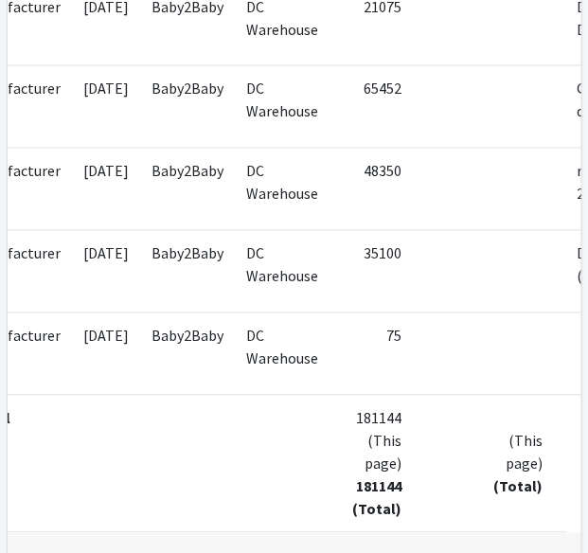
scroll to position [0, 194]
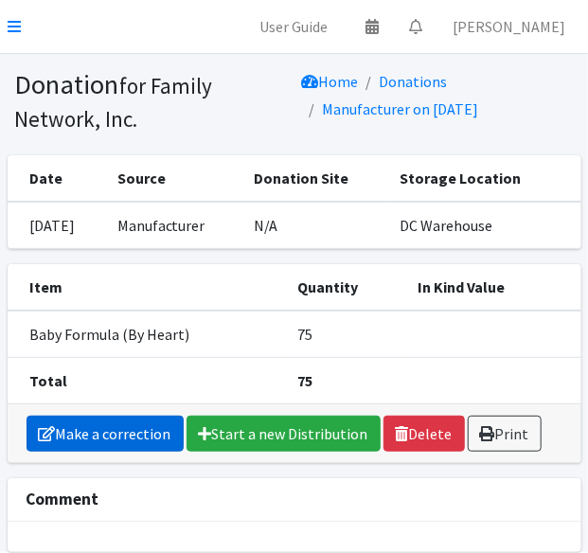
click at [81, 416] on link "Make a correction" at bounding box center [105, 434] width 157 height 36
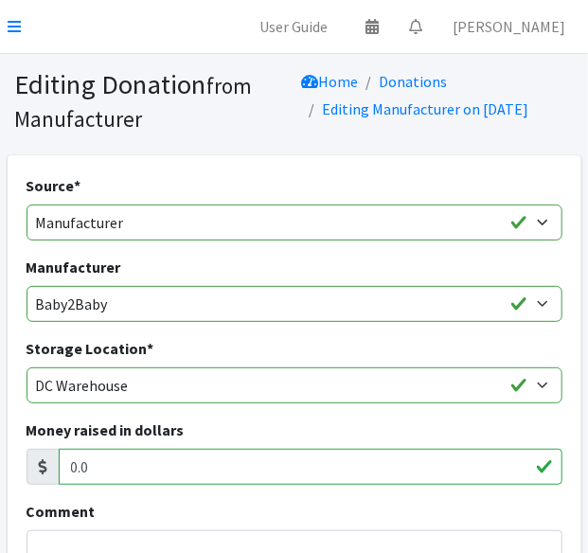
scroll to position [353, 0]
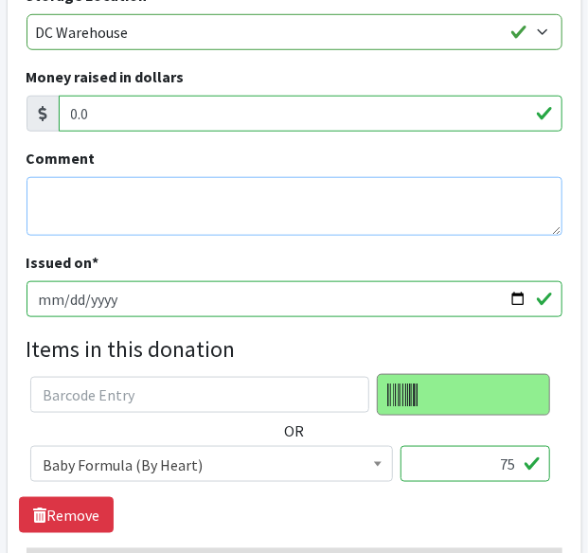
click at [132, 202] on textarea "Comment" at bounding box center [295, 206] width 536 height 59
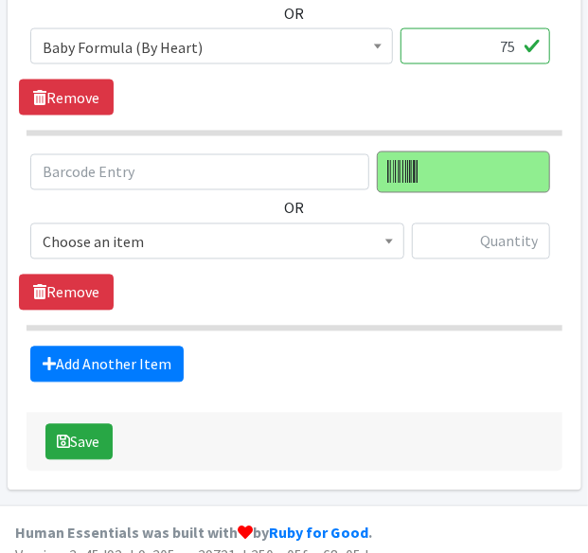
scroll to position [790, 0]
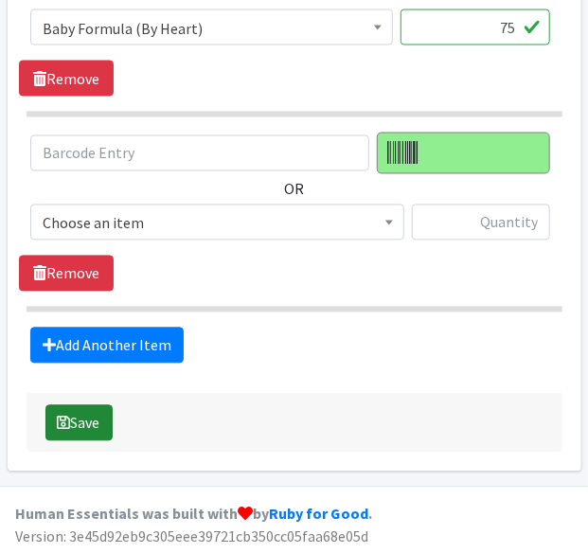
type textarea "2024 Q4"
click at [55, 417] on button "Save" at bounding box center [78, 424] width 67 height 36
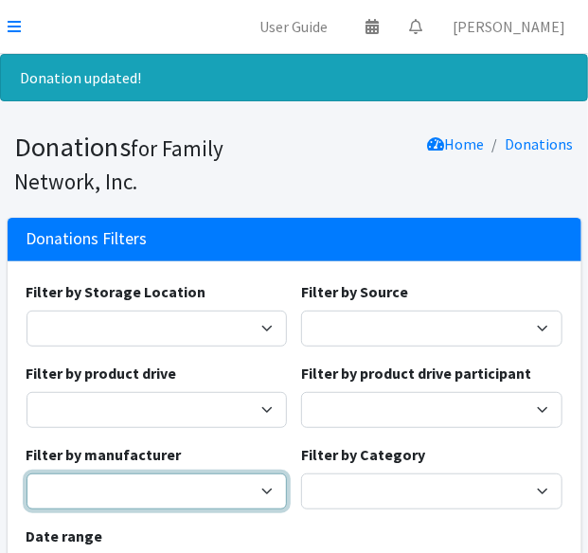
click at [112, 477] on select "Baby2Baby" at bounding box center [158, 492] width 262 height 36
select select "163"
click at [27, 474] on select "Baby2Baby" at bounding box center [158, 492] width 262 height 36
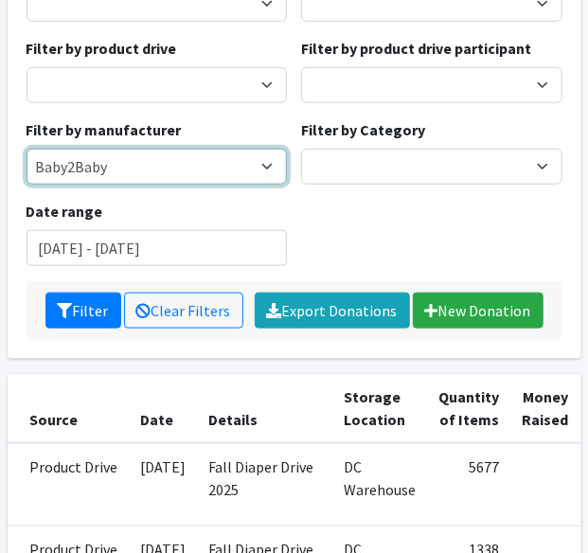
scroll to position [377, 0]
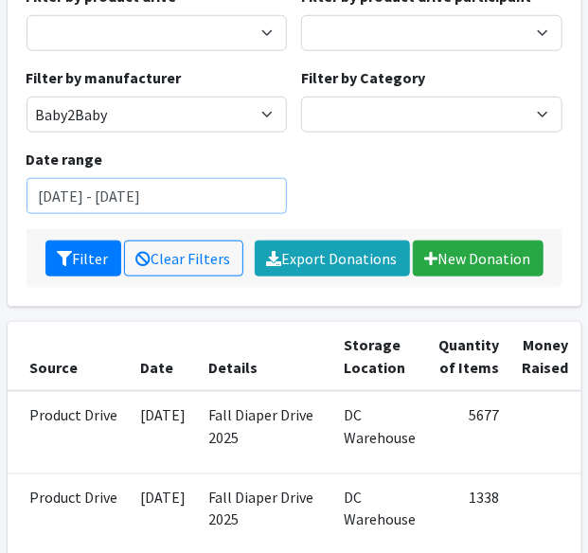
click at [112, 179] on input "[DATE] - [DATE]" at bounding box center [158, 196] width 262 height 36
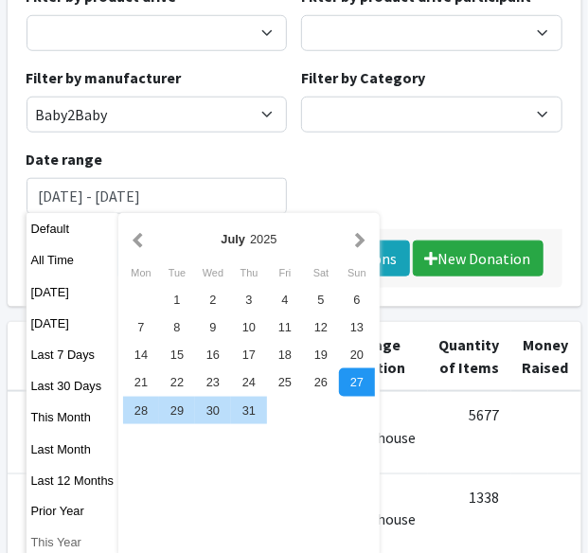
click at [42, 540] on button "This Year" at bounding box center [73, 543] width 93 height 27
type input "[DATE] - [DATE]"
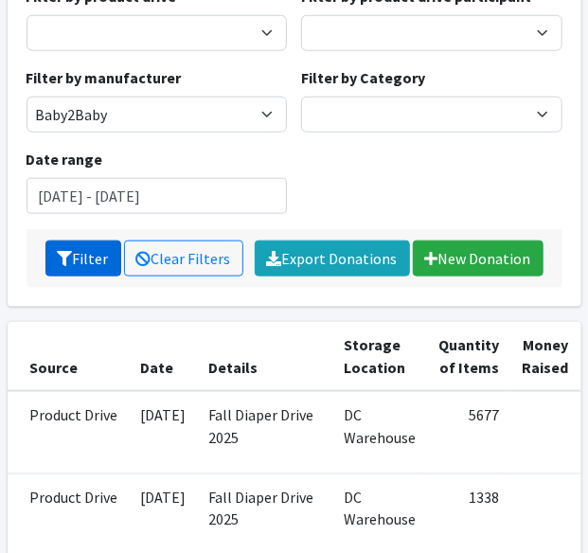
click at [83, 262] on button "Filter" at bounding box center [83, 259] width 76 height 36
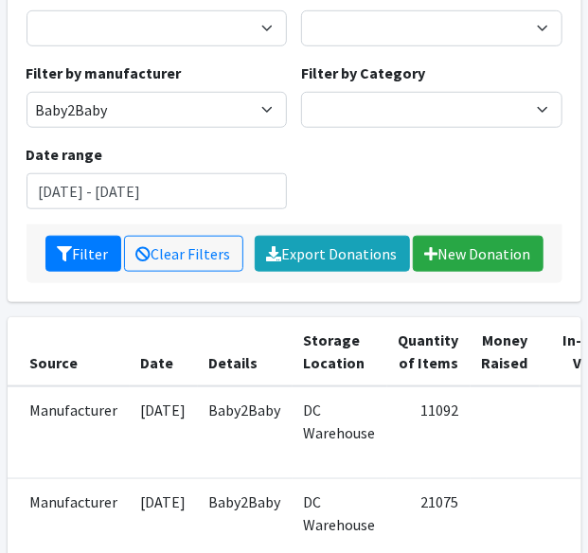
scroll to position [405, 0]
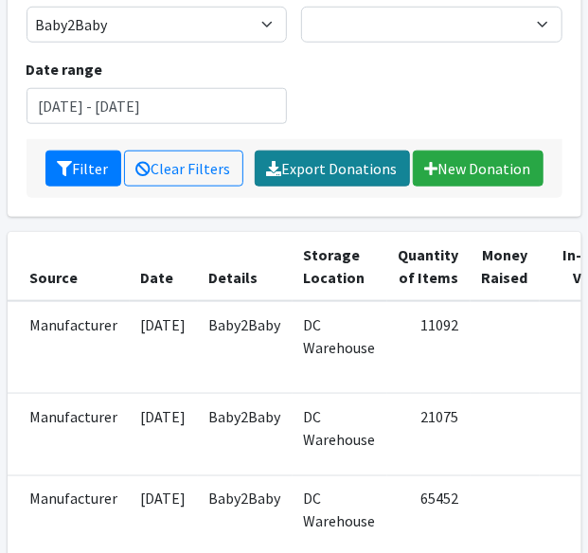
click at [380, 158] on link "Export Donations" at bounding box center [332, 169] width 155 height 36
